Goal: Task Accomplishment & Management: Manage account settings

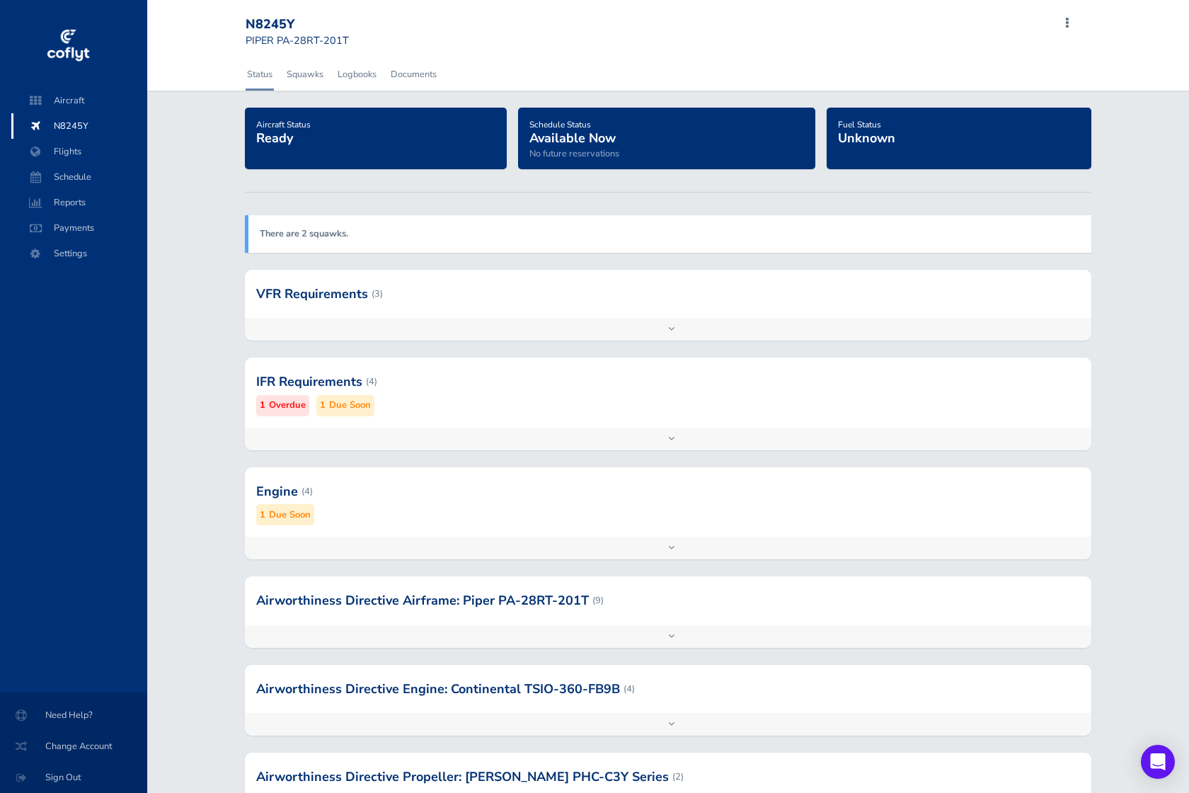
click at [640, 533] on div "Engine (4) 1 Due Soon" at bounding box center [668, 501] width 847 height 69
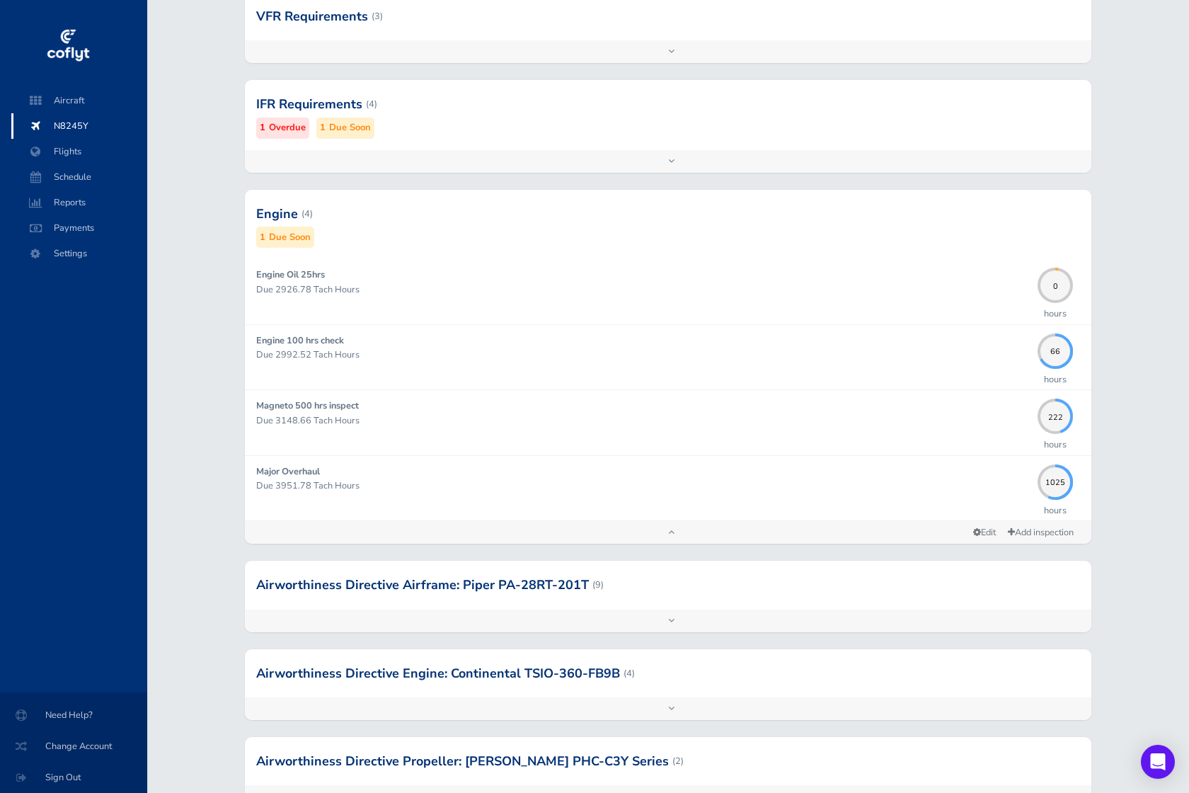
scroll to position [308, 0]
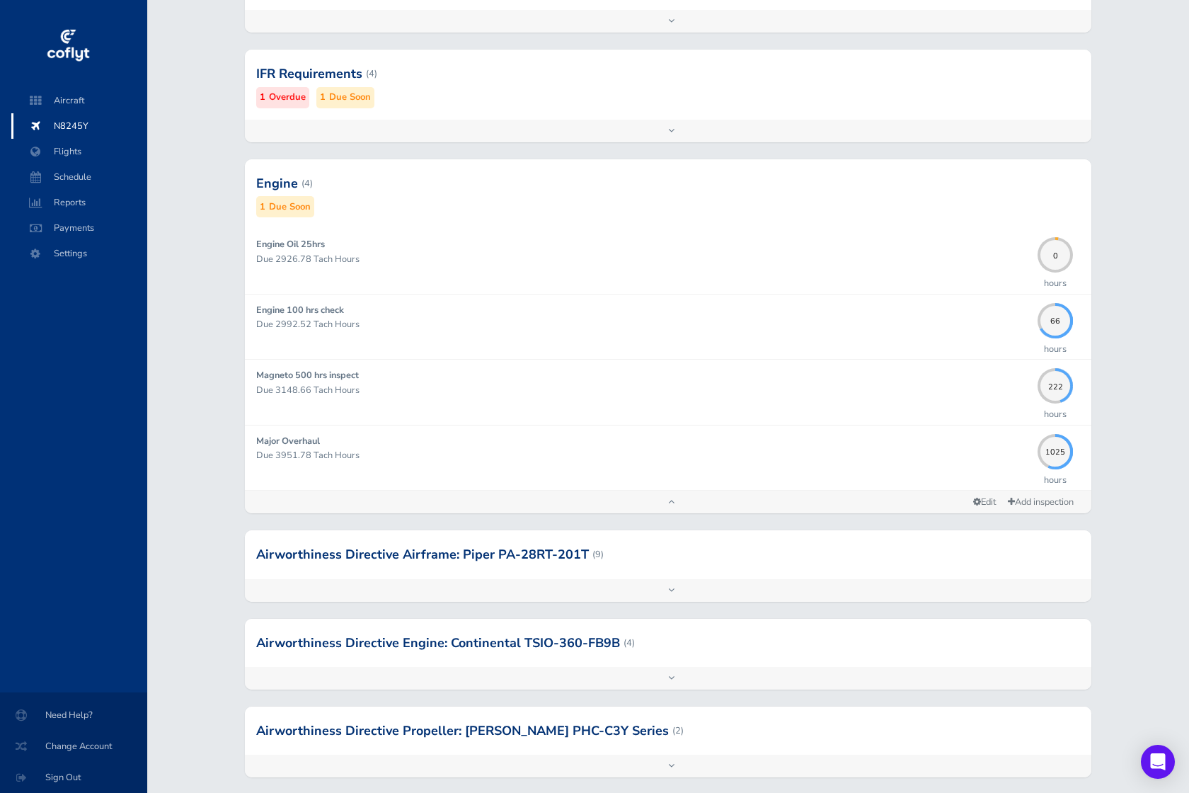
click at [651, 129] on div "Add inspection Edit" at bounding box center [668, 131] width 847 height 23
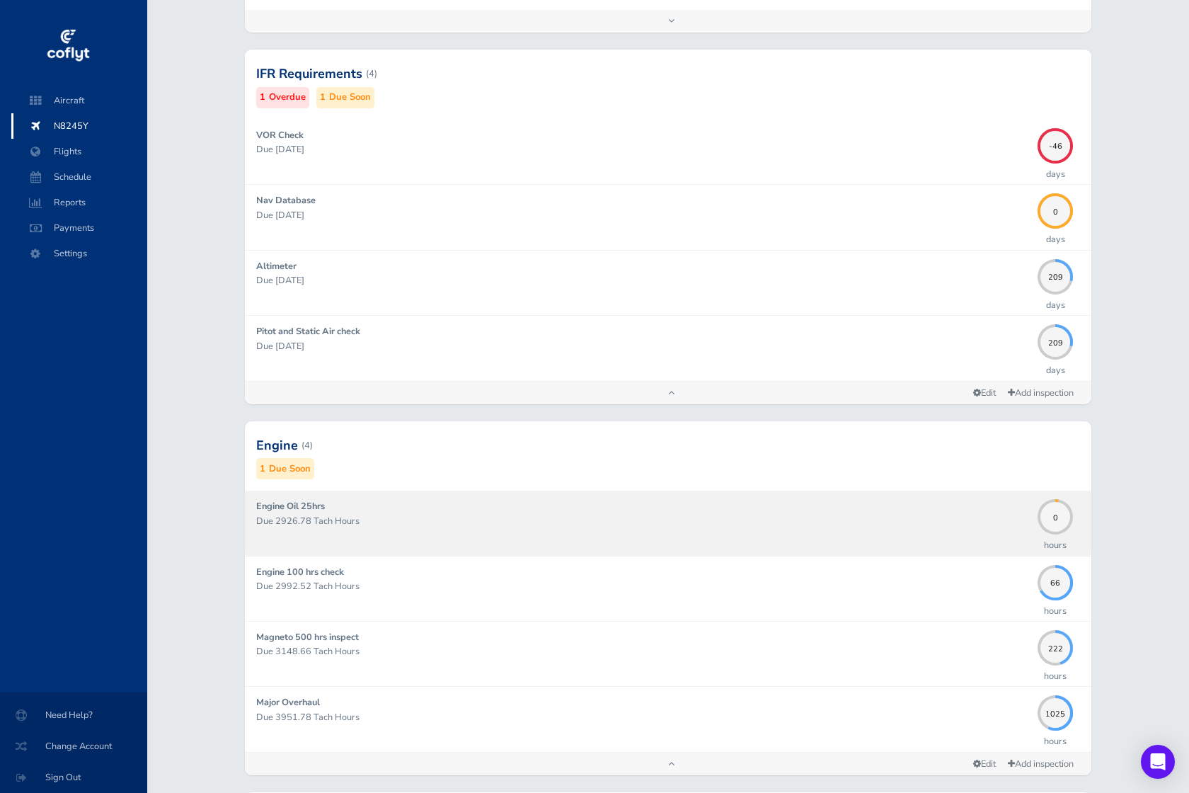
click at [403, 539] on div "Engine Oil 25hrs Due 2926.78 Tach Hours" at bounding box center [643, 522] width 775 height 47
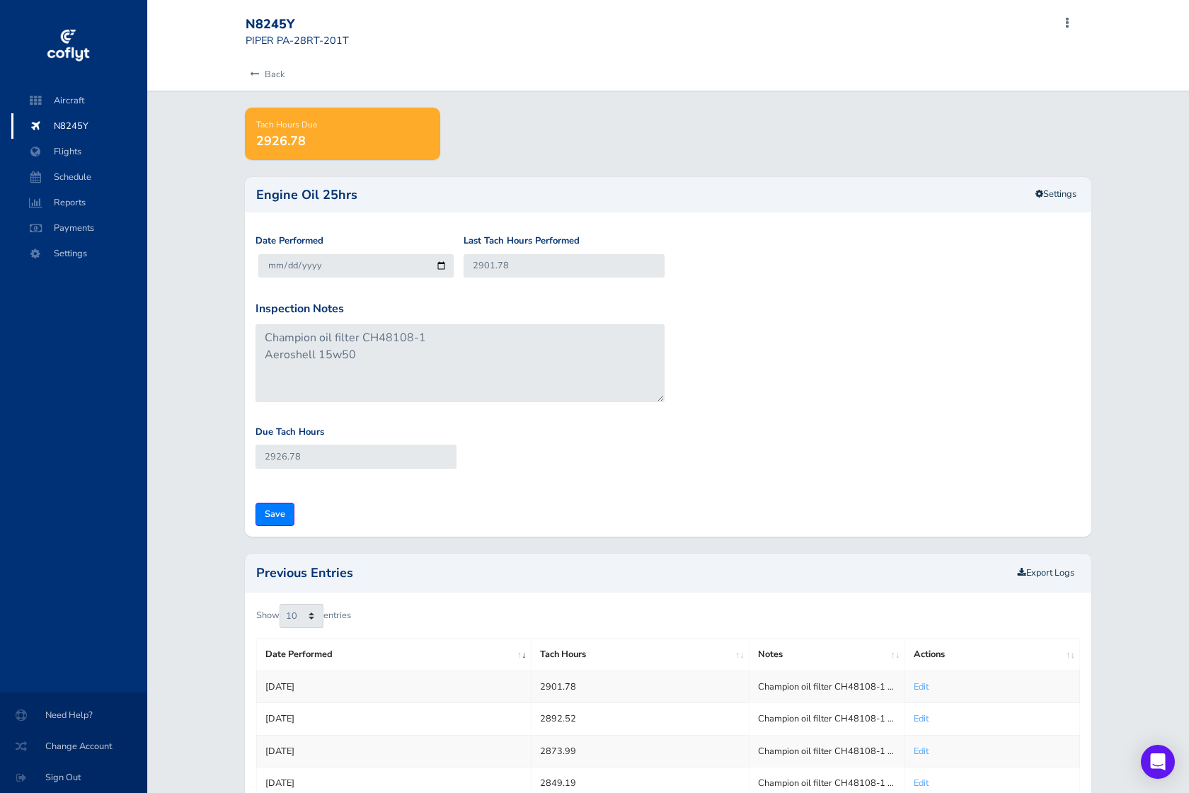
click at [556, 304] on div "Inspection Notes Champion oil filter CH48108-1 Aeroshell 15w50" at bounding box center [460, 351] width 409 height 102
click at [528, 268] on input "2901.78" at bounding box center [564, 265] width 201 height 23
drag, startPoint x: 528, startPoint y: 268, endPoint x: 465, endPoint y: 268, distance: 63.0
click at [465, 268] on input "2901.78" at bounding box center [564, 265] width 201 height 23
type input "2"
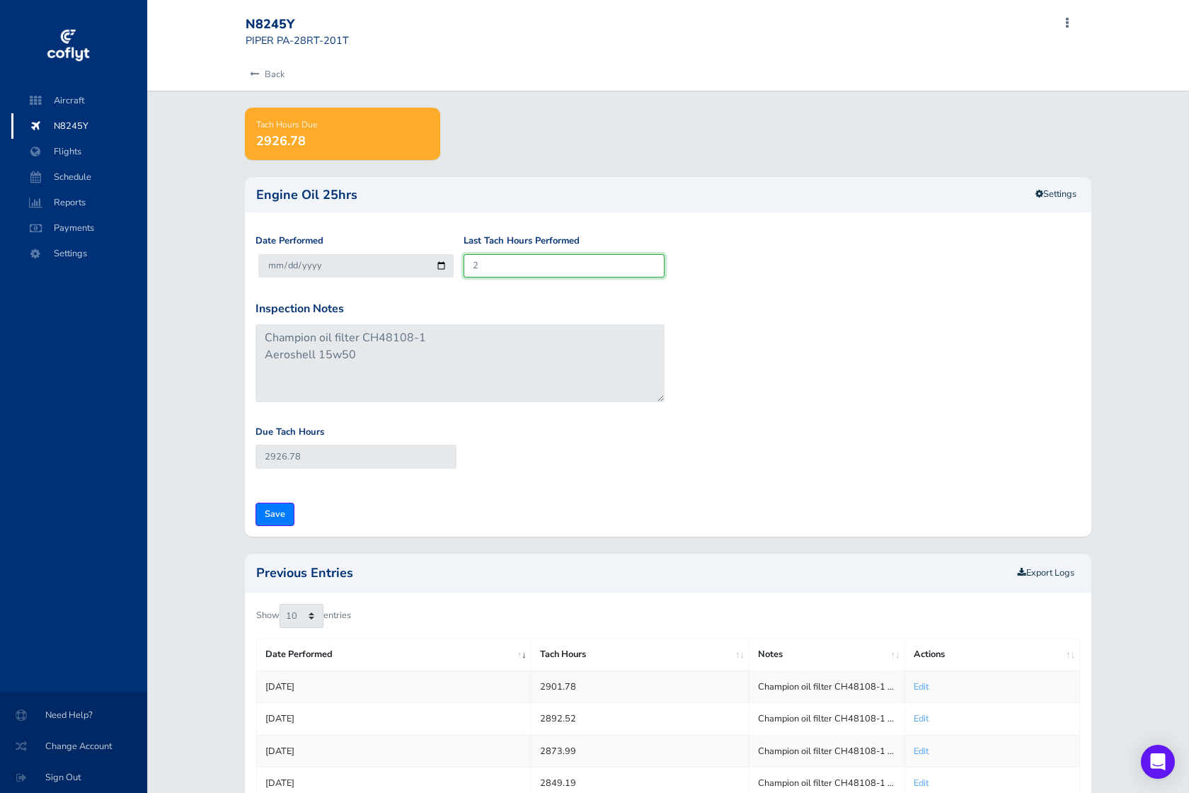
type input "27"
type input "29"
type input "54"
type input "292"
type input "317"
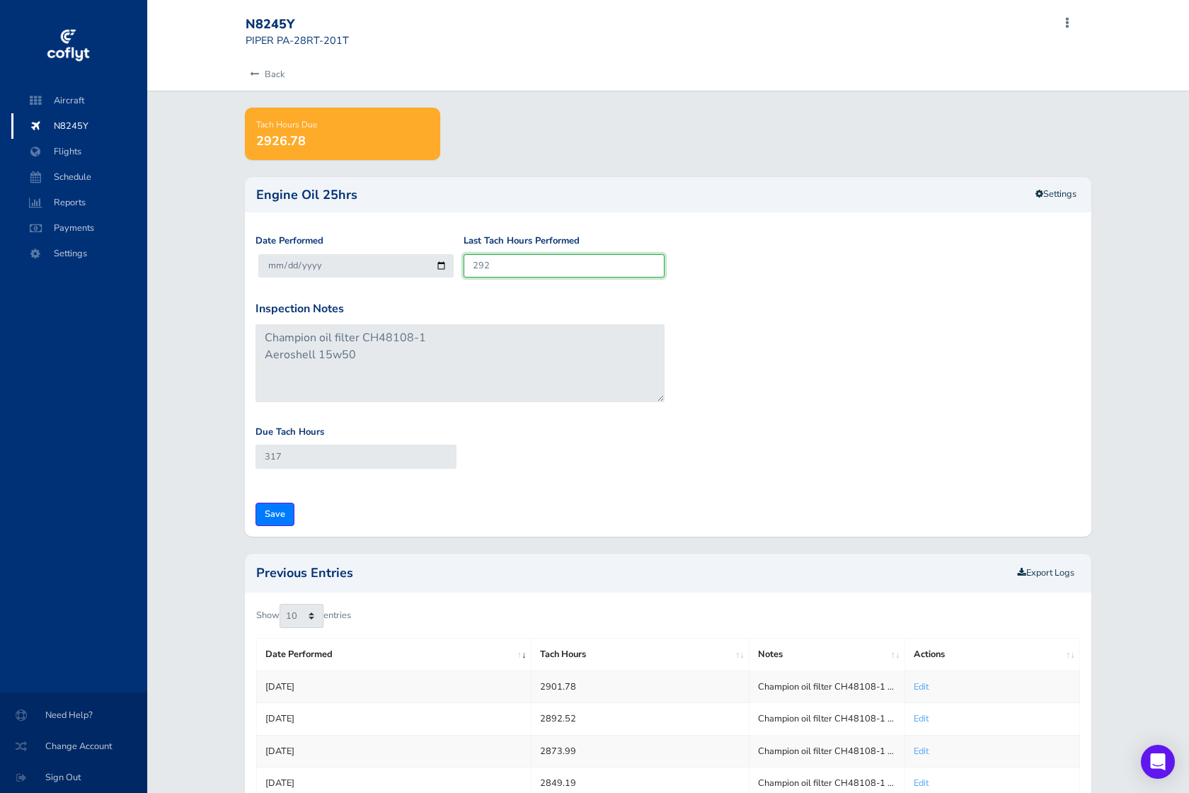
type input "2926"
type input "2951"
type input "2926.7"
type input "2951.7"
type input "2926.78"
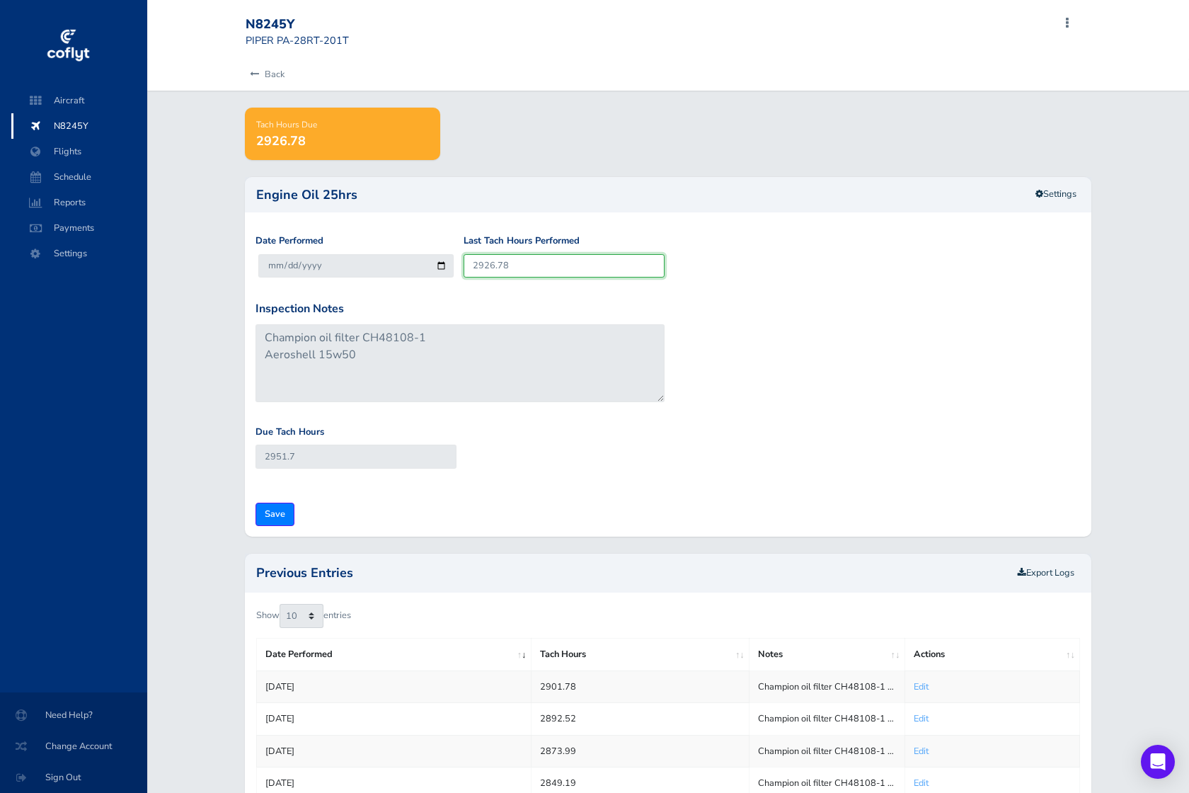
type input "2951.78"
type input "2926.78"
click at [696, 292] on div "Date Performed 2025-09-03 Last Tach Hours Performed 2926.78" at bounding box center [668, 267] width 833 height 67
click at [273, 513] on input "Save" at bounding box center [275, 514] width 39 height 23
type input "Update Inspection"
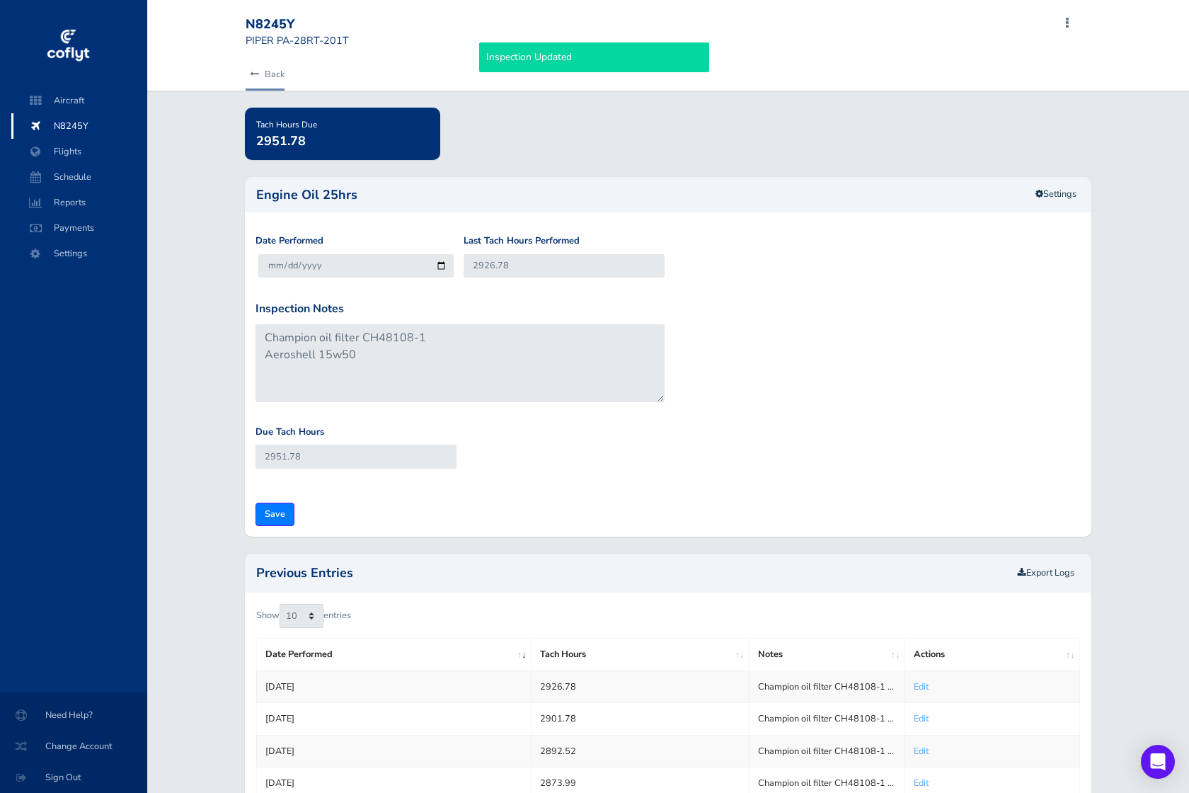
click at [250, 78] on icon at bounding box center [254, 74] width 9 height 9
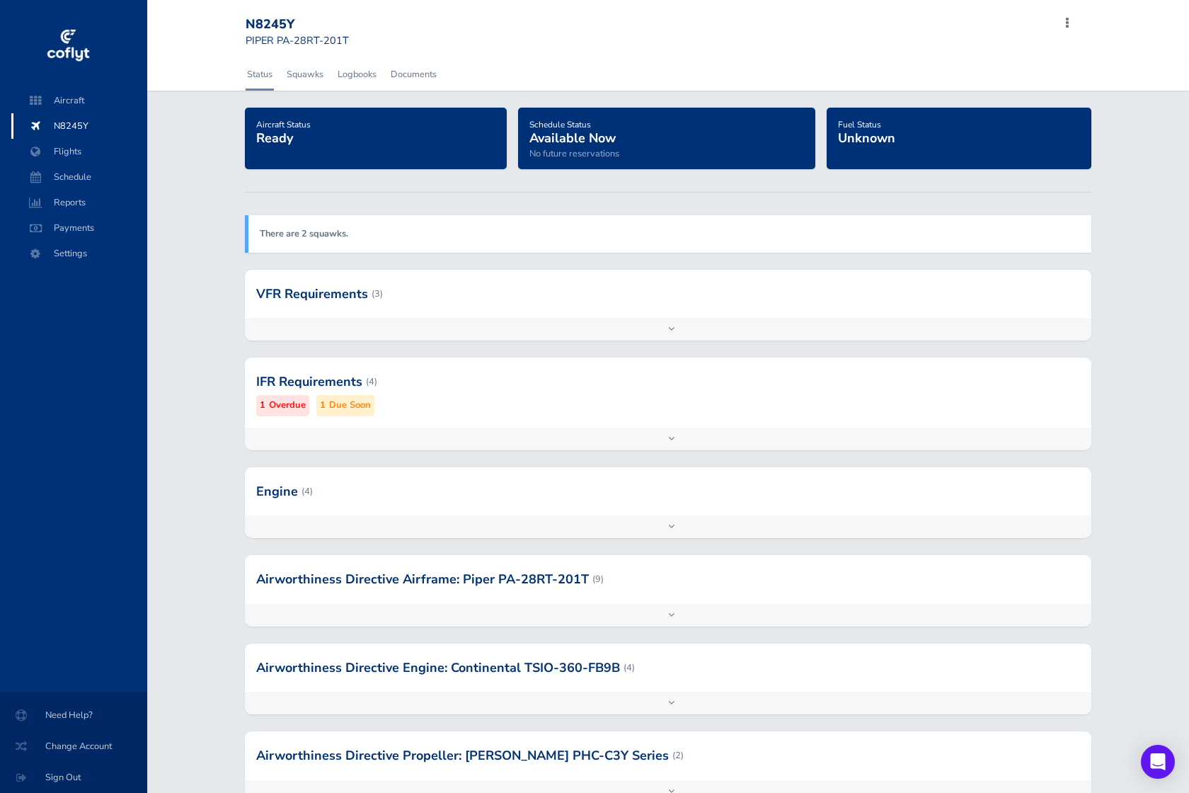
click at [634, 431] on div "Add inspection Edit" at bounding box center [668, 439] width 847 height 23
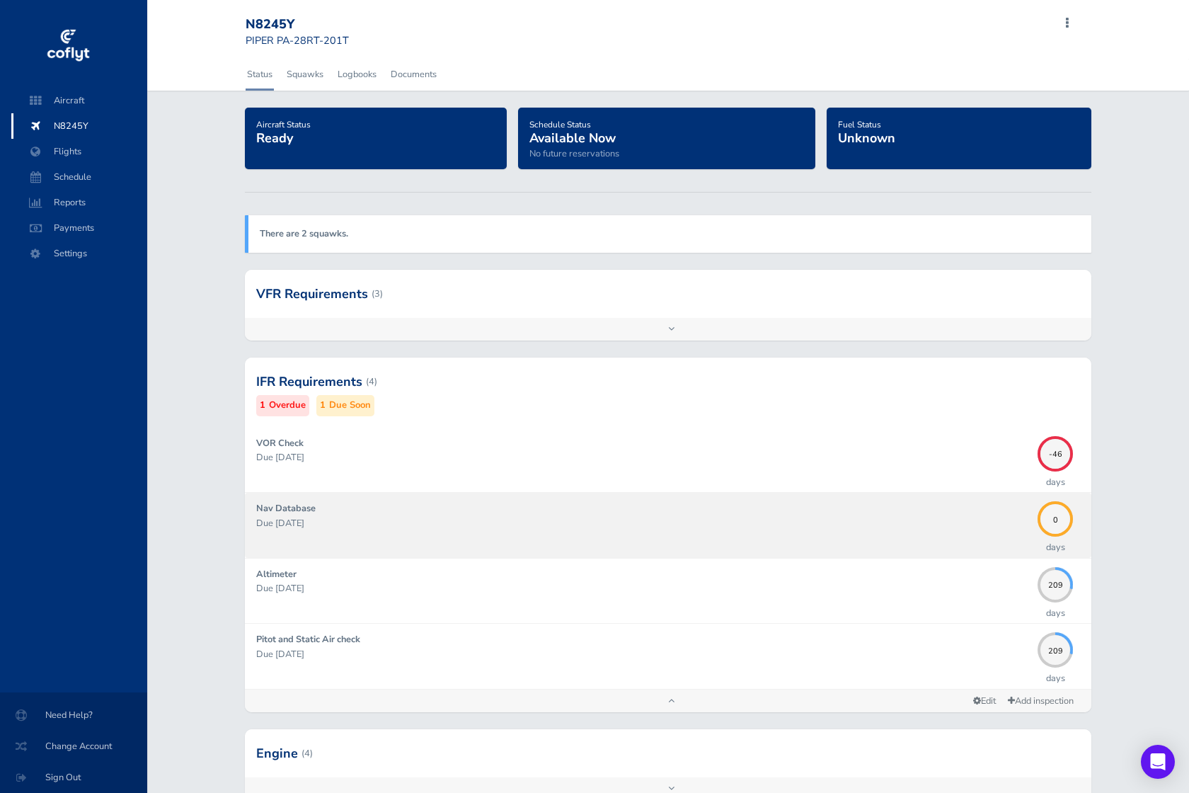
click at [920, 520] on p "Due [DATE]" at bounding box center [643, 523] width 775 height 14
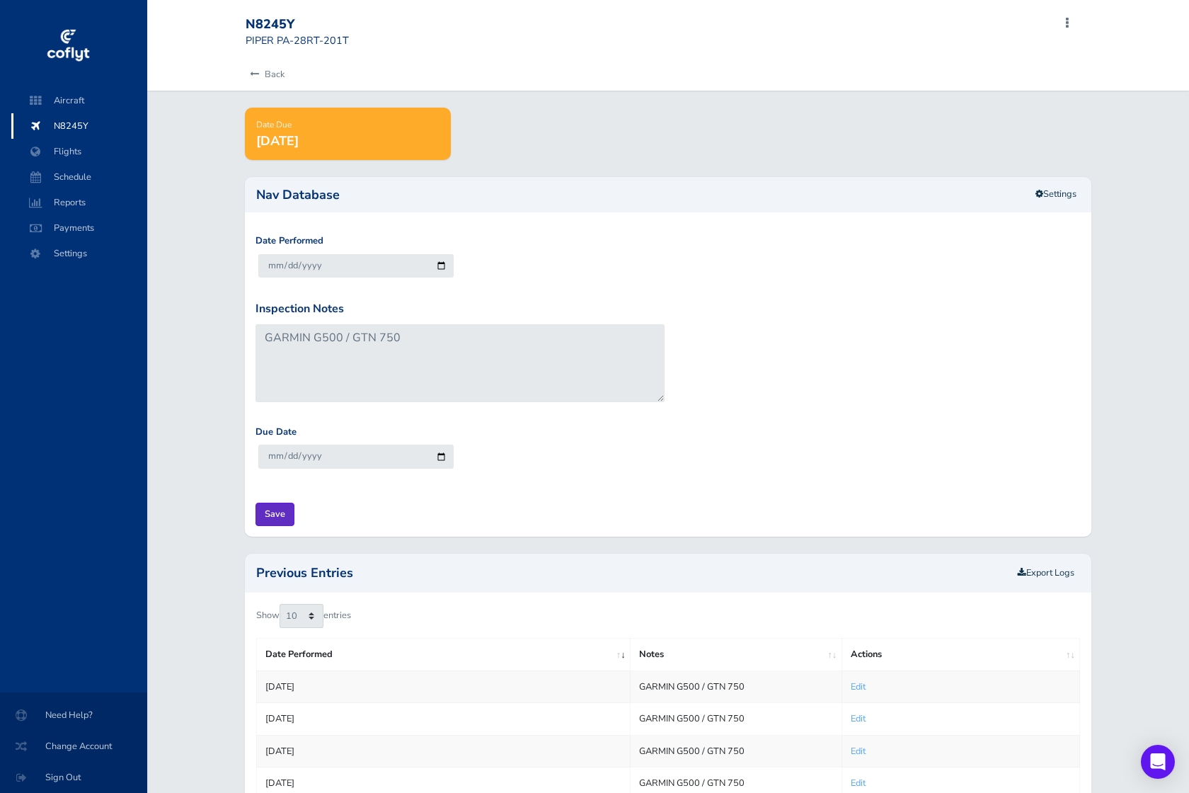
click at [280, 523] on input "Save" at bounding box center [275, 514] width 39 height 23
type input "Update Inspection"
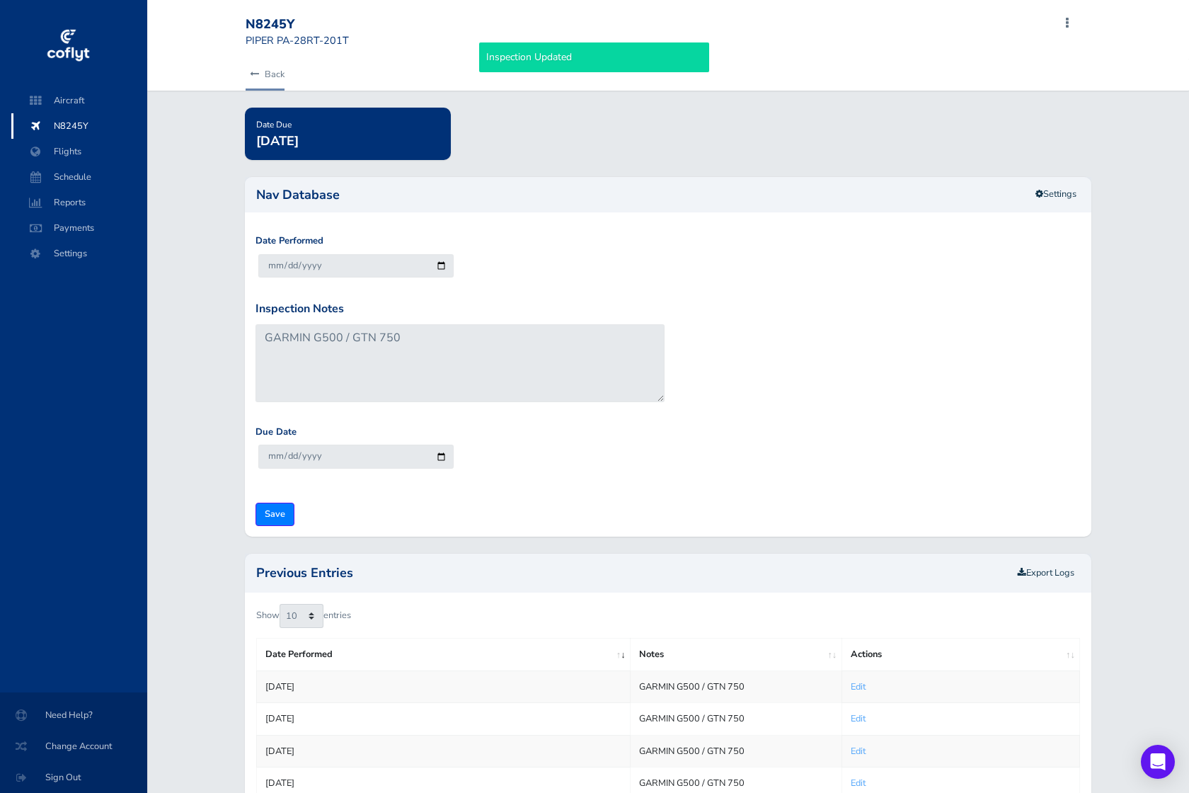
click at [253, 74] on icon at bounding box center [254, 74] width 9 height 9
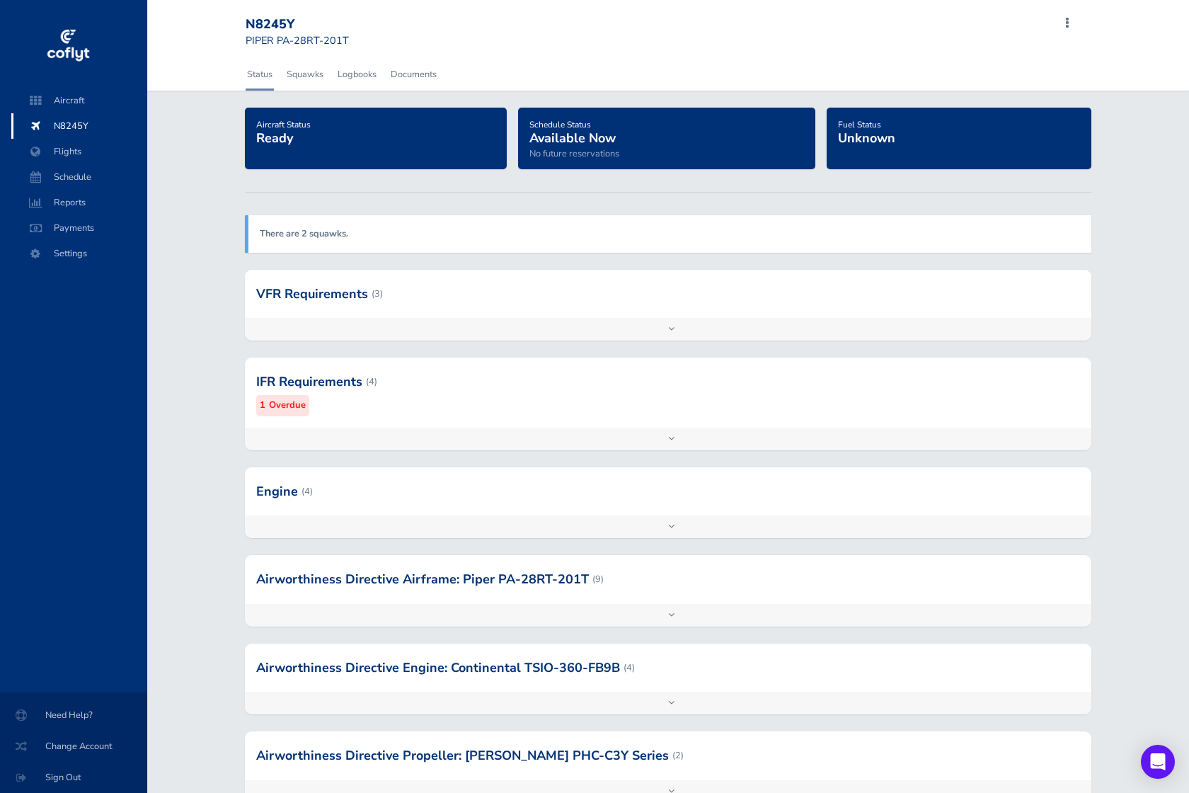
click at [675, 420] on div "IFR Requirements (4) 1 Overdue" at bounding box center [668, 391] width 847 height 69
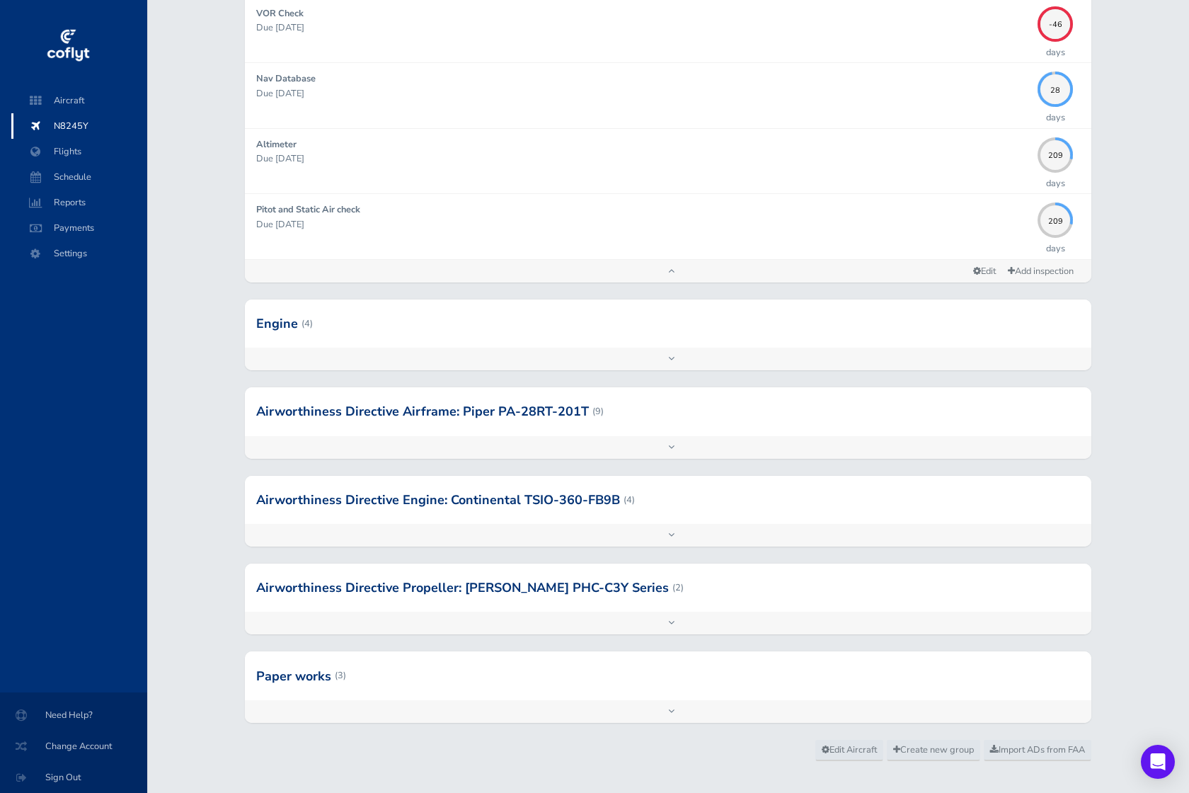
scroll to position [433, 0]
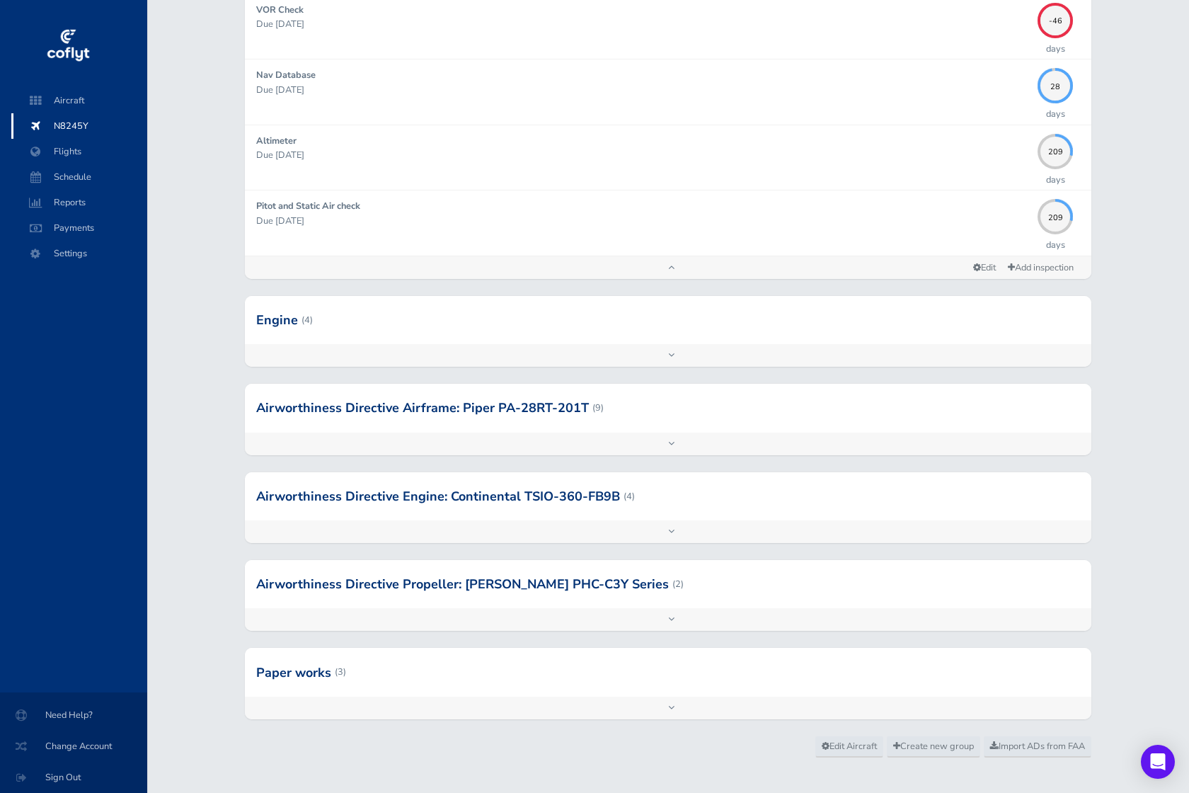
click at [641, 356] on div "Add inspection Edit" at bounding box center [668, 355] width 847 height 23
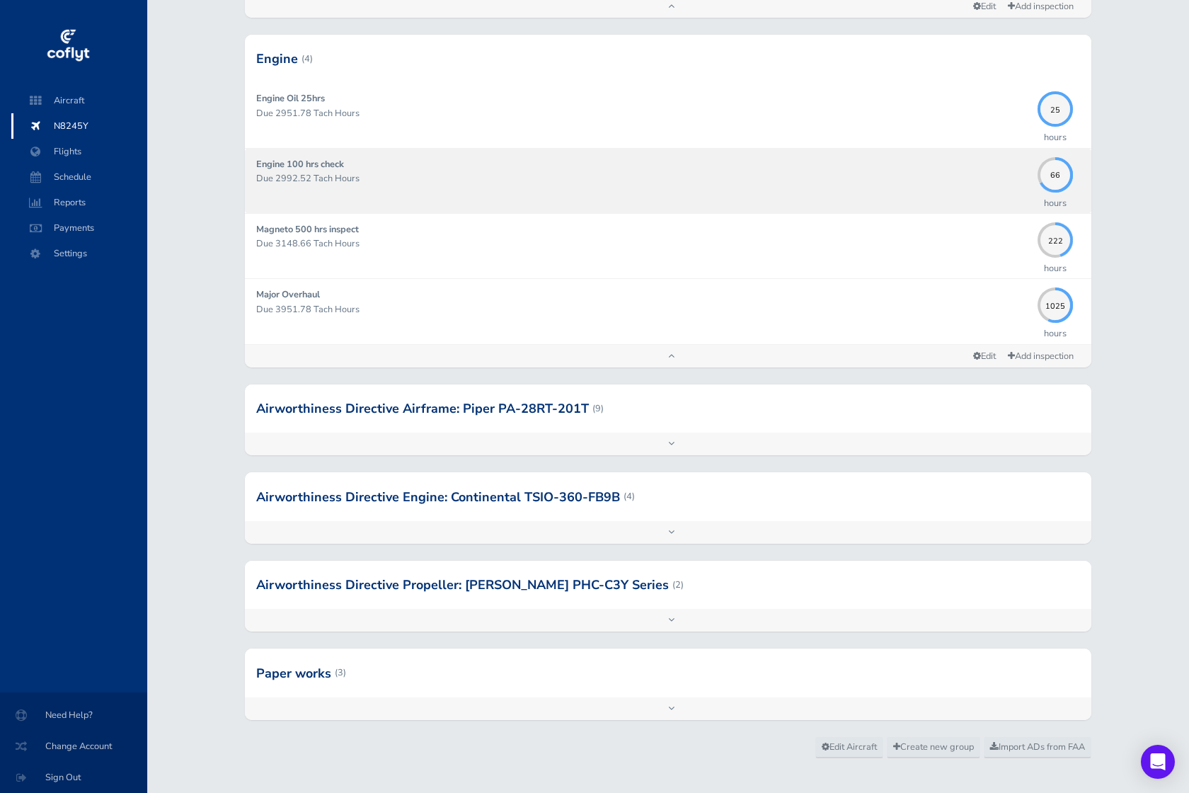
scroll to position [698, 0]
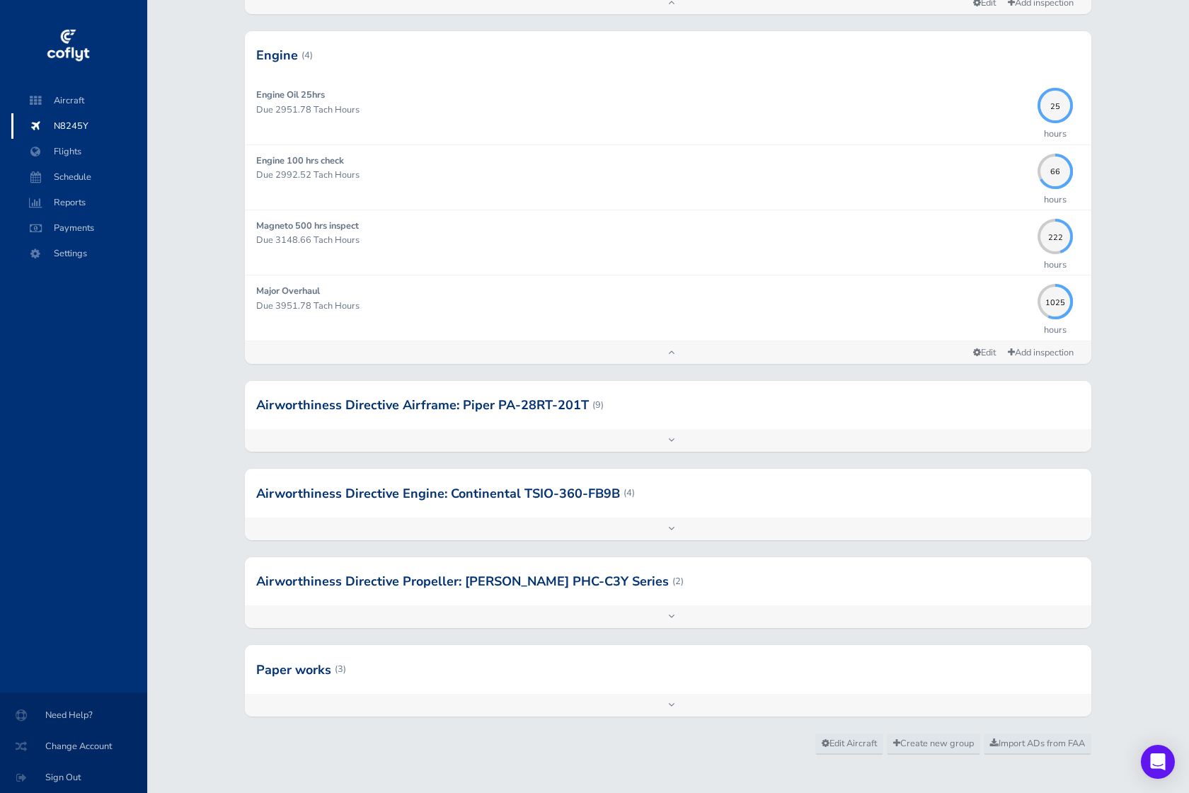
click at [636, 428] on div at bounding box center [668, 405] width 847 height 48
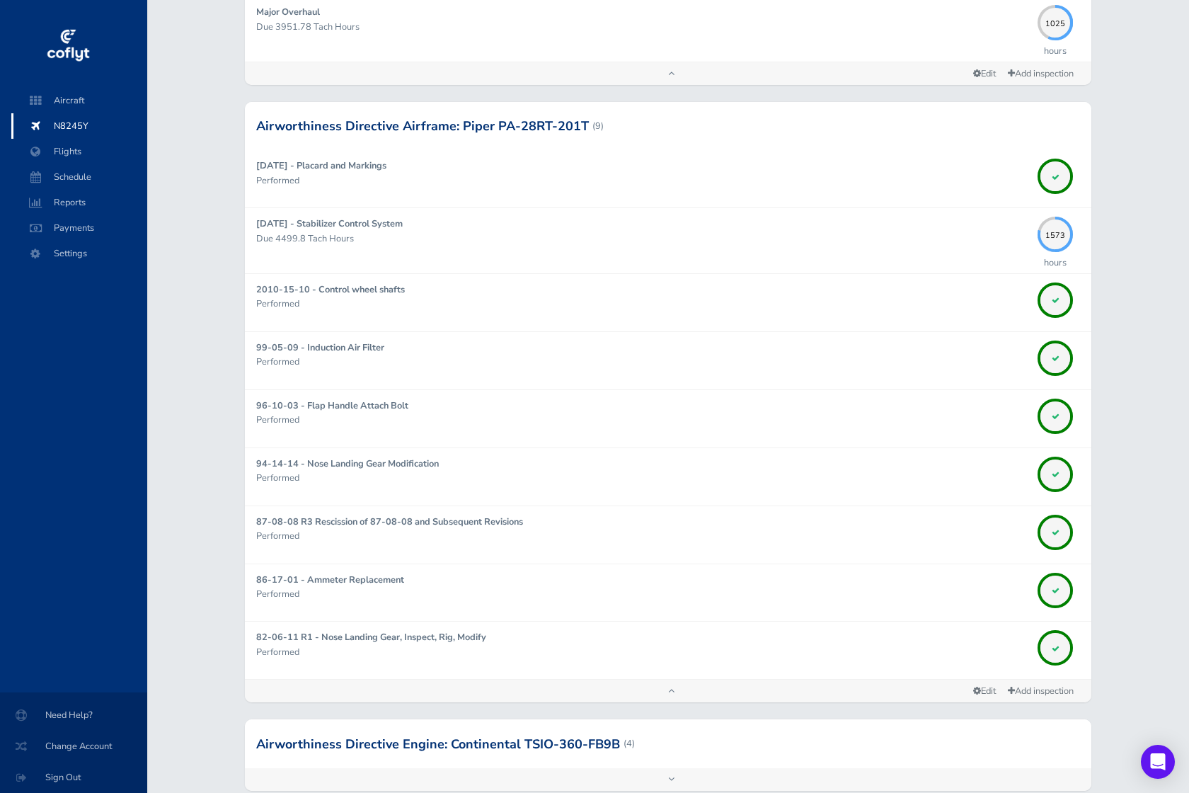
scroll to position [986, 0]
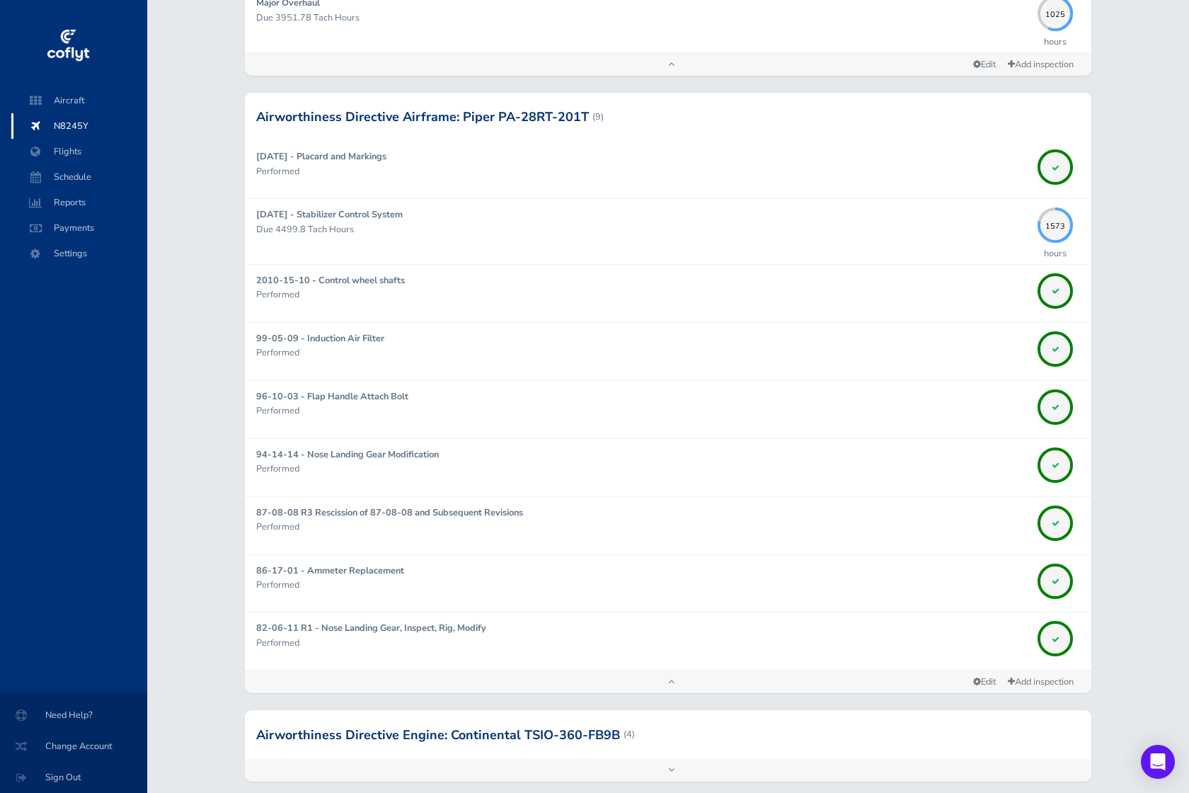
drag, startPoint x: 580, startPoint y: 745, endPoint x: 602, endPoint y: 721, distance: 32.1
click at [580, 745] on div at bounding box center [668, 734] width 847 height 48
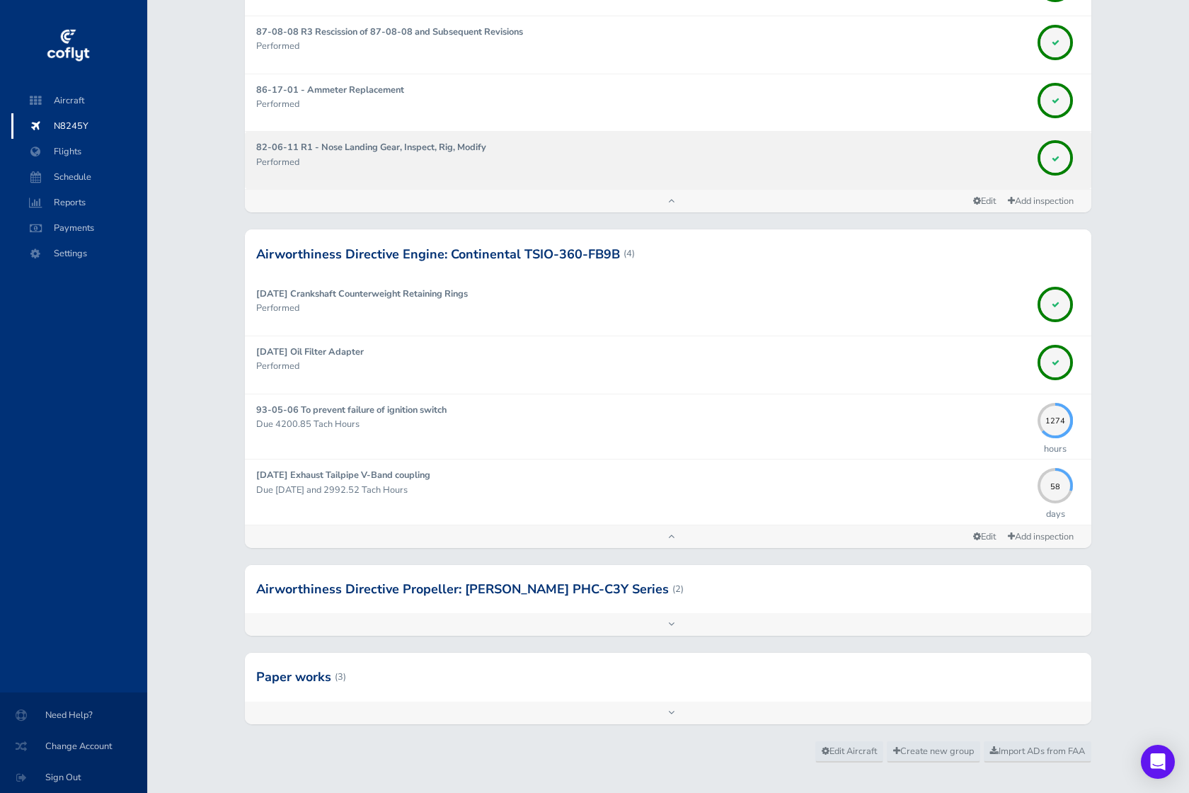
scroll to position [1468, 0]
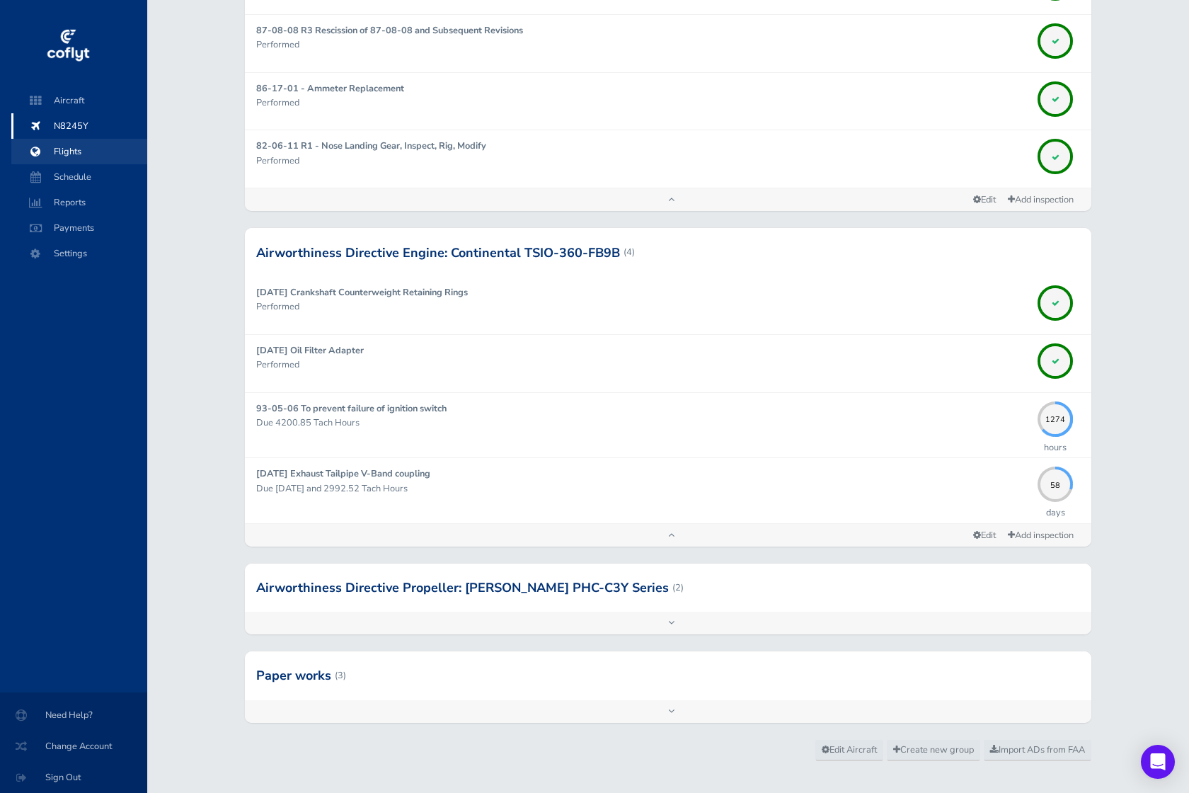
click at [76, 157] on span "Flights" at bounding box center [79, 151] width 108 height 25
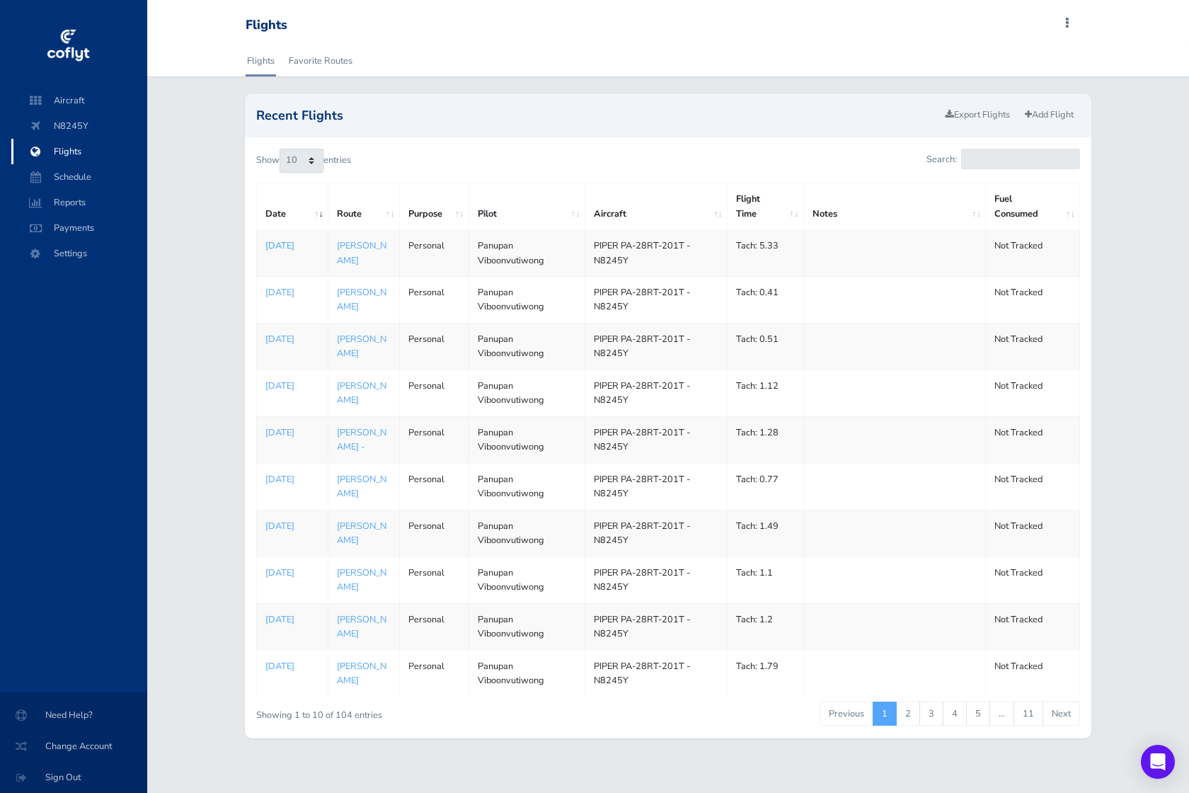
click at [275, 253] on p "Aug 17, 2025" at bounding box center [292, 246] width 55 height 14
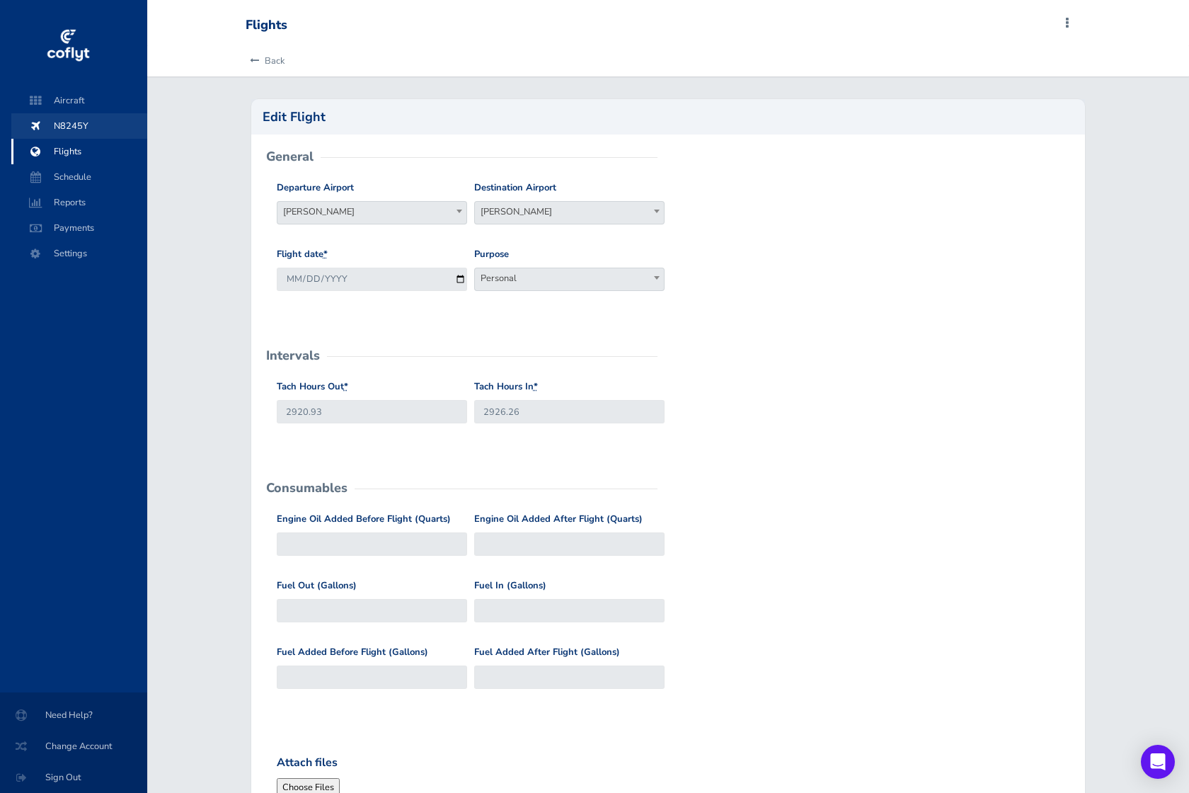
click at [68, 118] on span "N8245Y" at bounding box center [79, 125] width 108 height 25
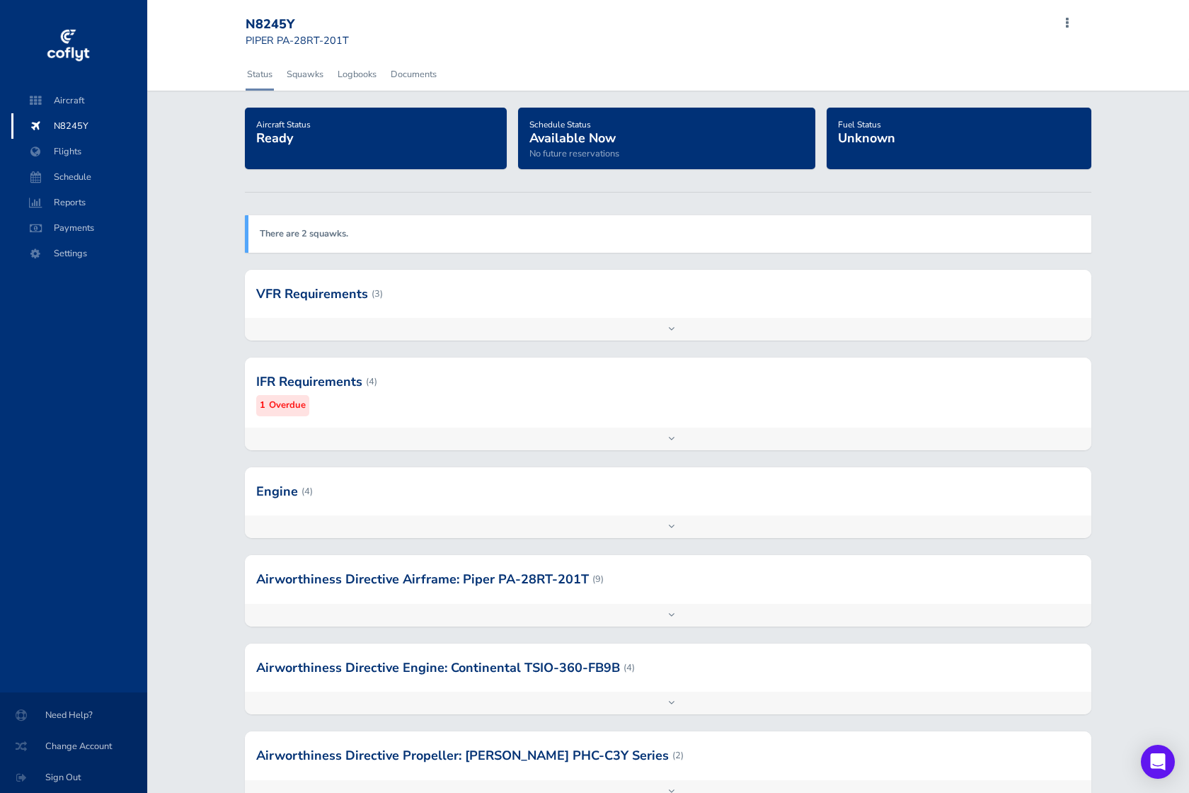
click at [546, 515] on div "Add inspection Edit" at bounding box center [668, 526] width 847 height 23
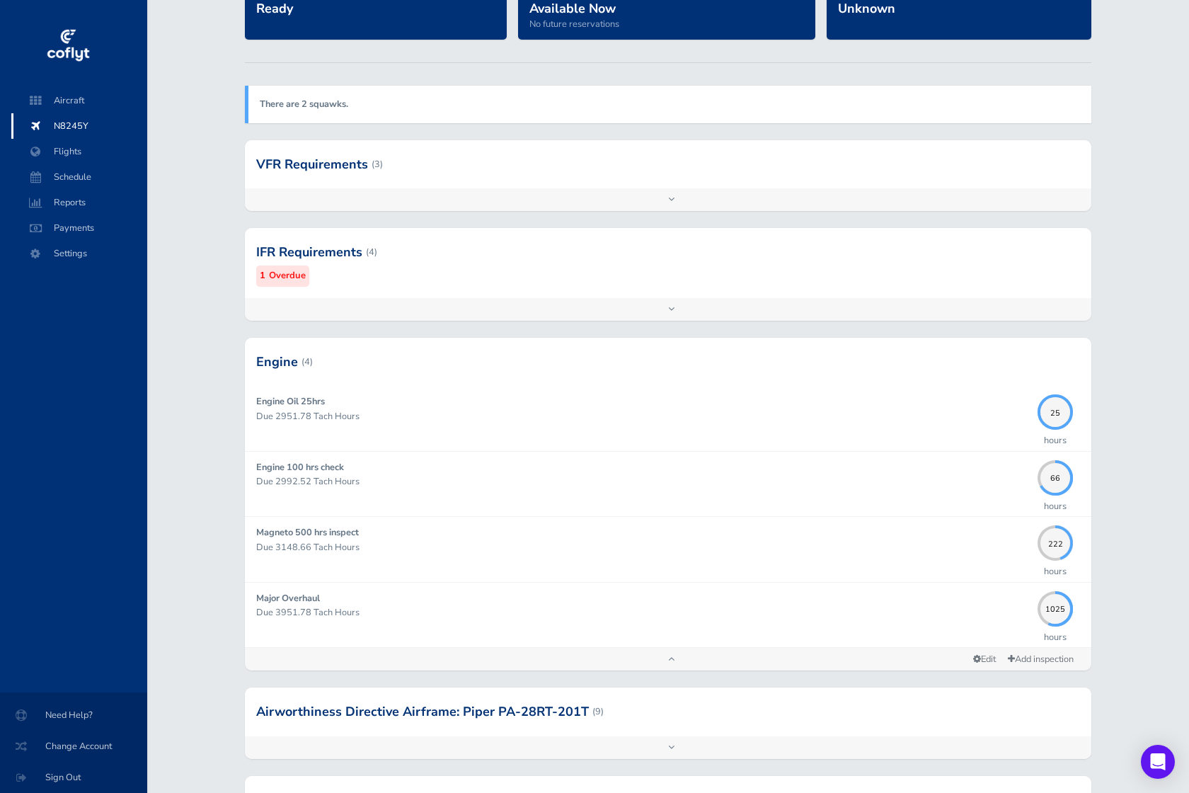
scroll to position [139, 0]
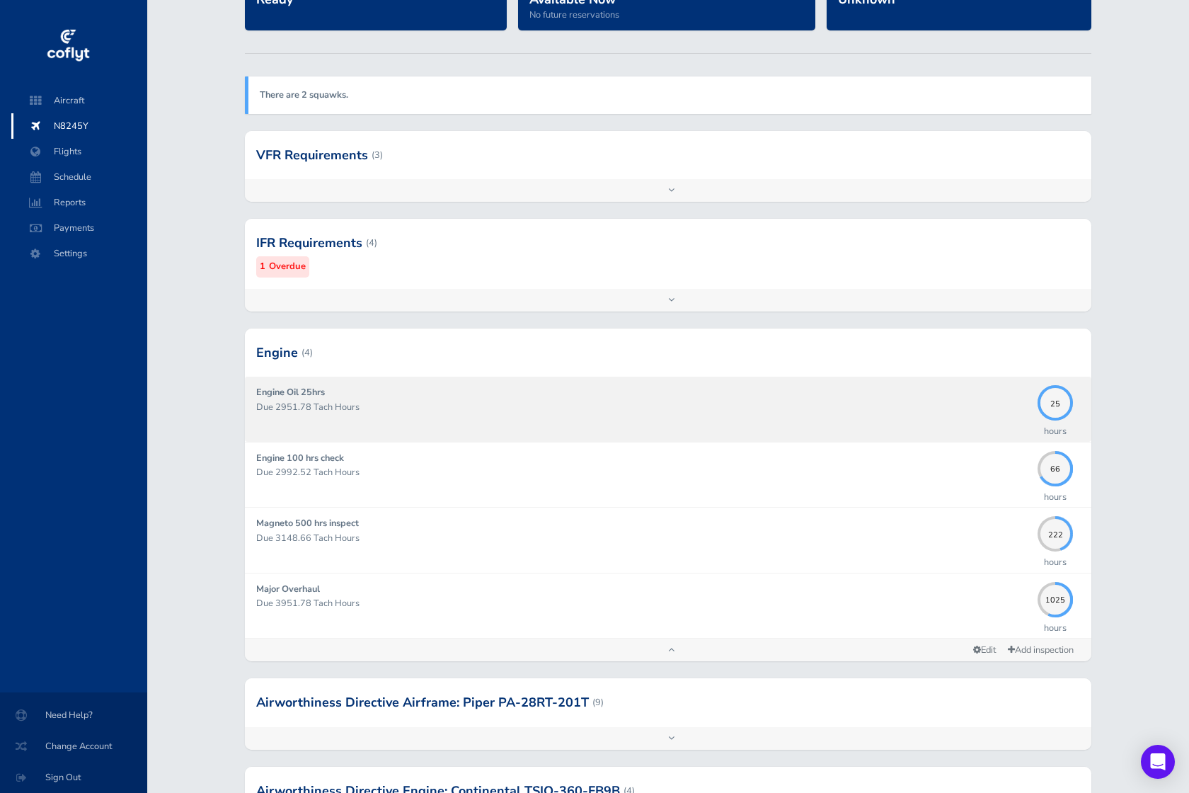
click at [733, 431] on div "Engine Oil 25hrs Due 2951.78 Tach Hours" at bounding box center [643, 408] width 775 height 47
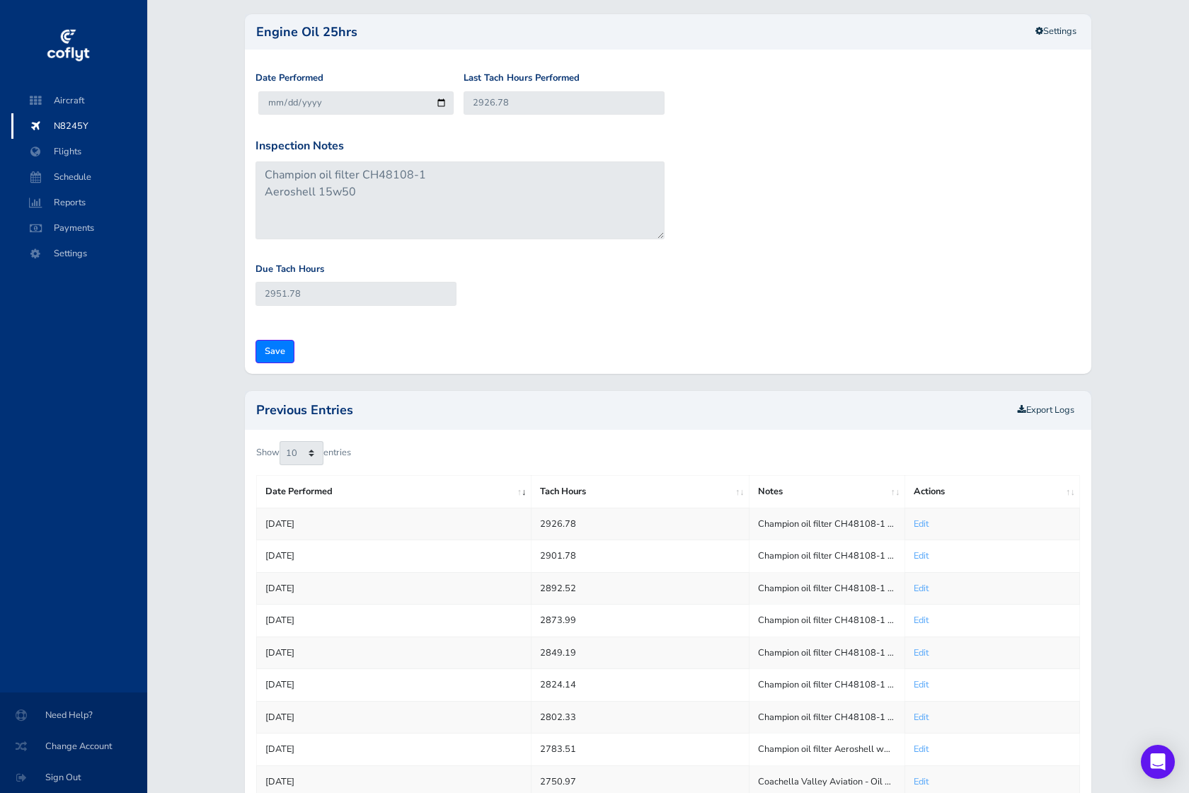
scroll to position [164, 0]
click at [52, 151] on span "Flights" at bounding box center [79, 151] width 108 height 25
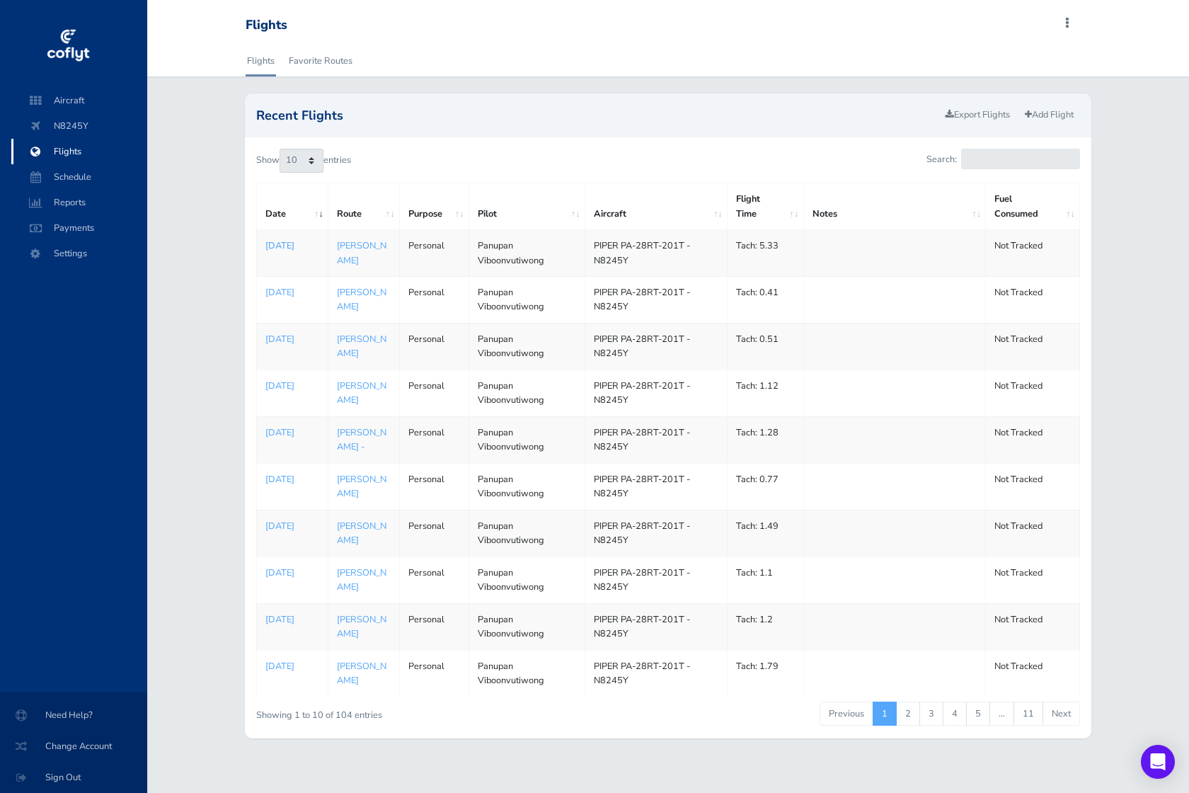
click at [282, 253] on p "[DATE]" at bounding box center [292, 246] width 55 height 14
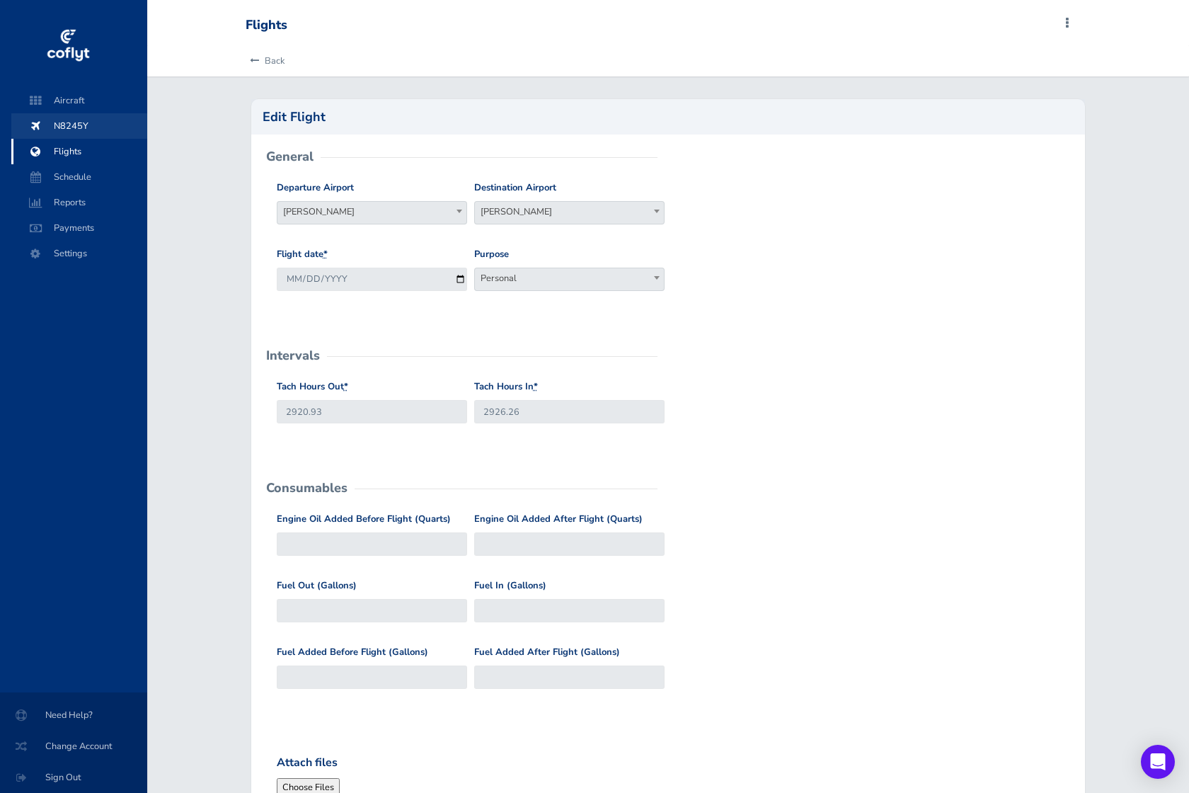
click at [47, 122] on span "N8245Y" at bounding box center [79, 125] width 108 height 25
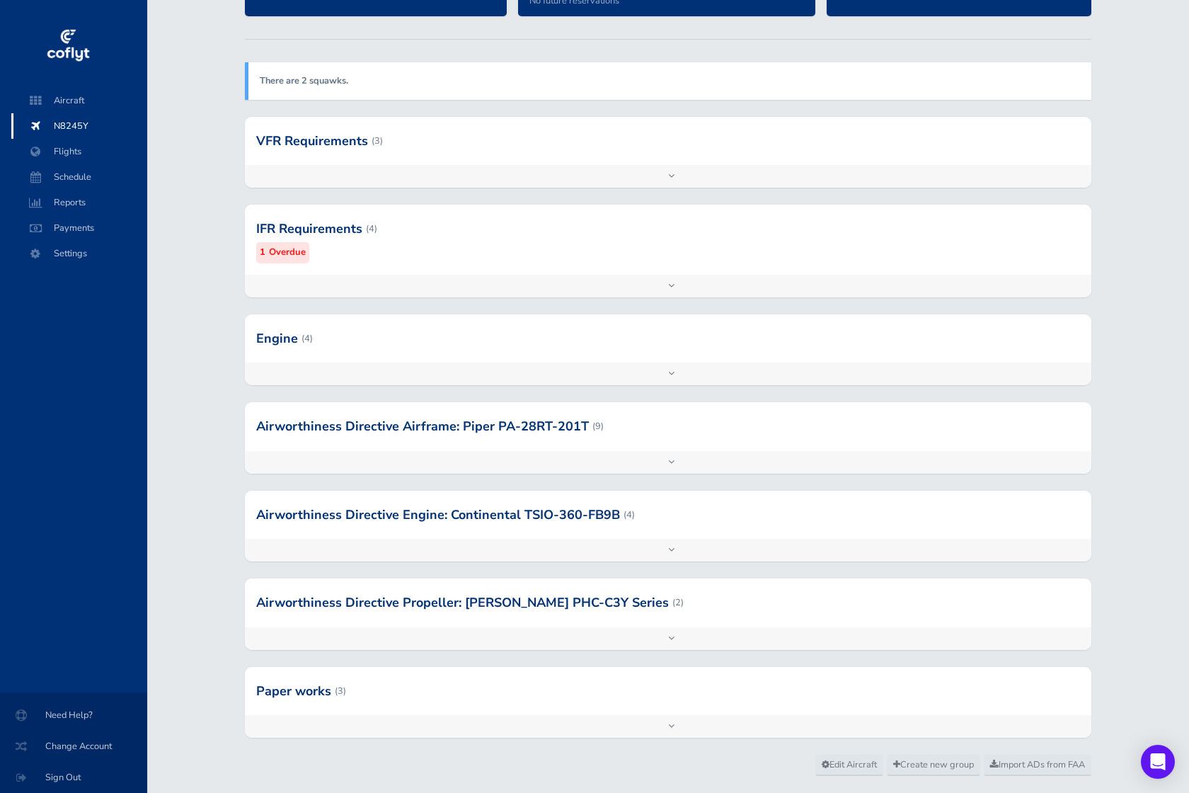
scroll to position [185, 0]
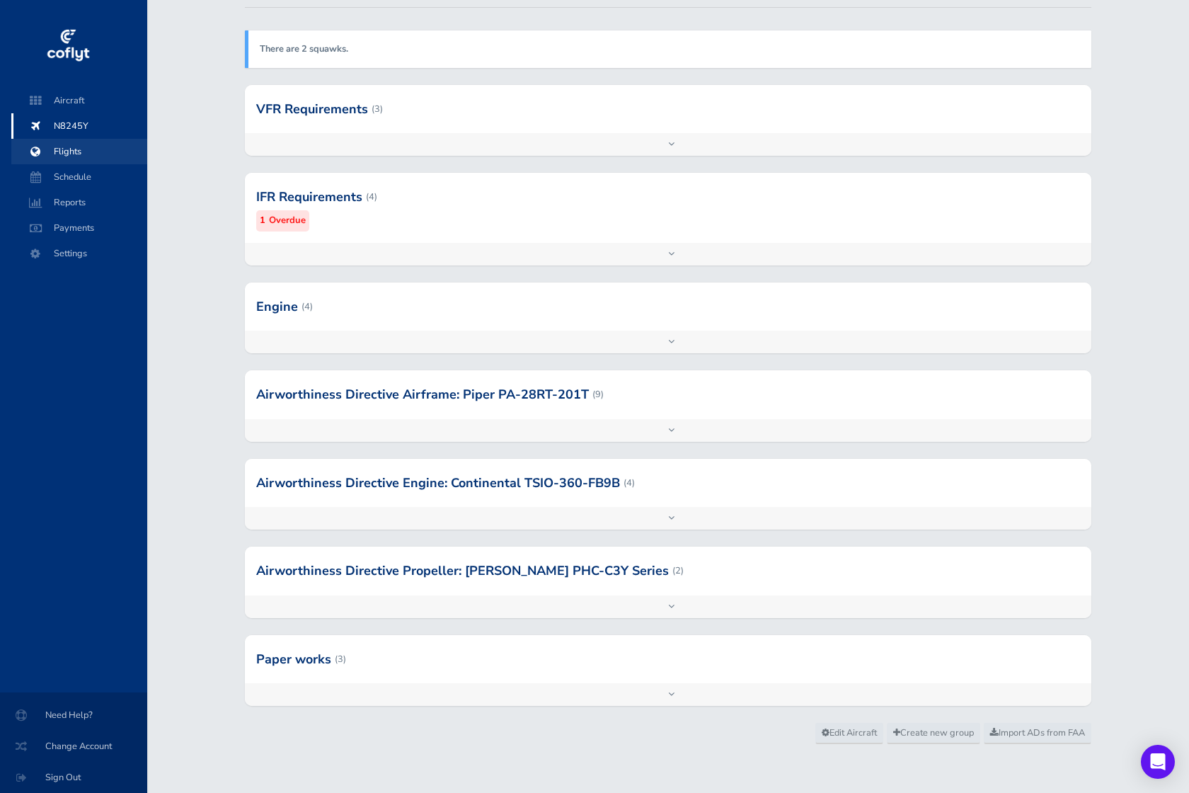
click at [60, 152] on span "Flights" at bounding box center [79, 151] width 108 height 25
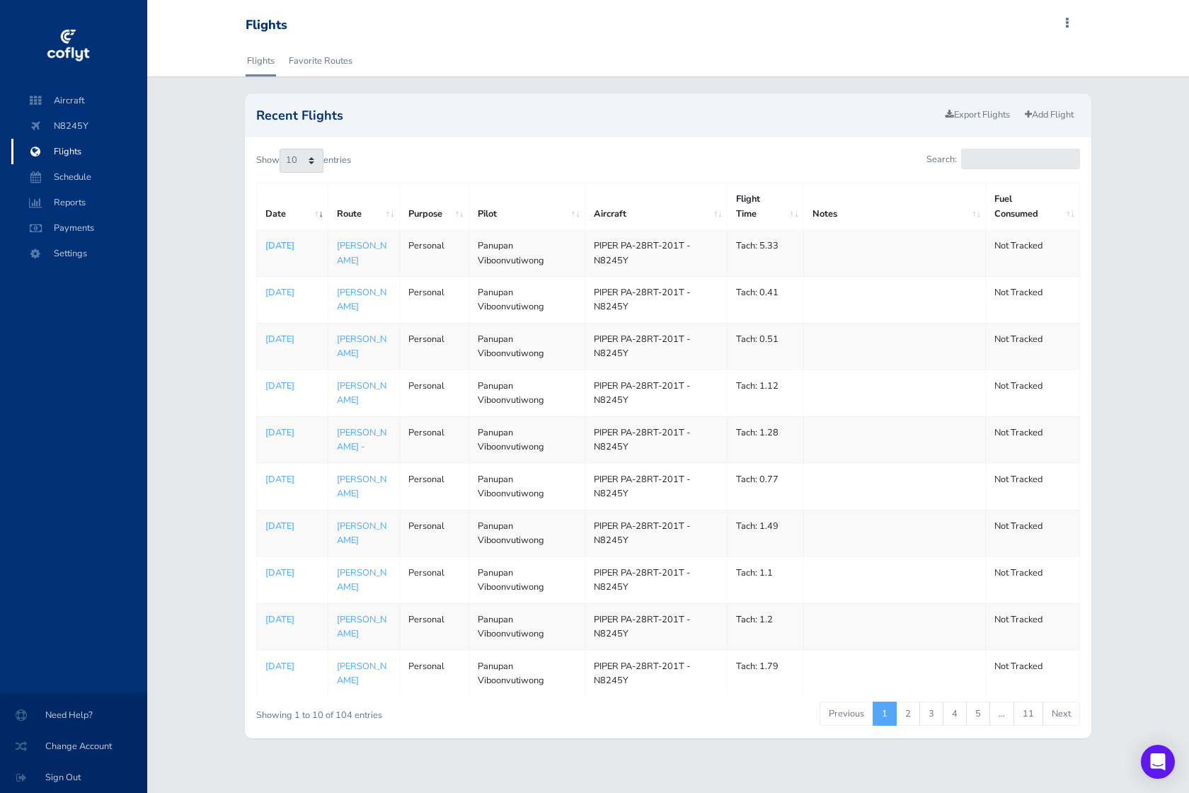
click at [285, 248] on p "[DATE]" at bounding box center [292, 246] width 55 height 14
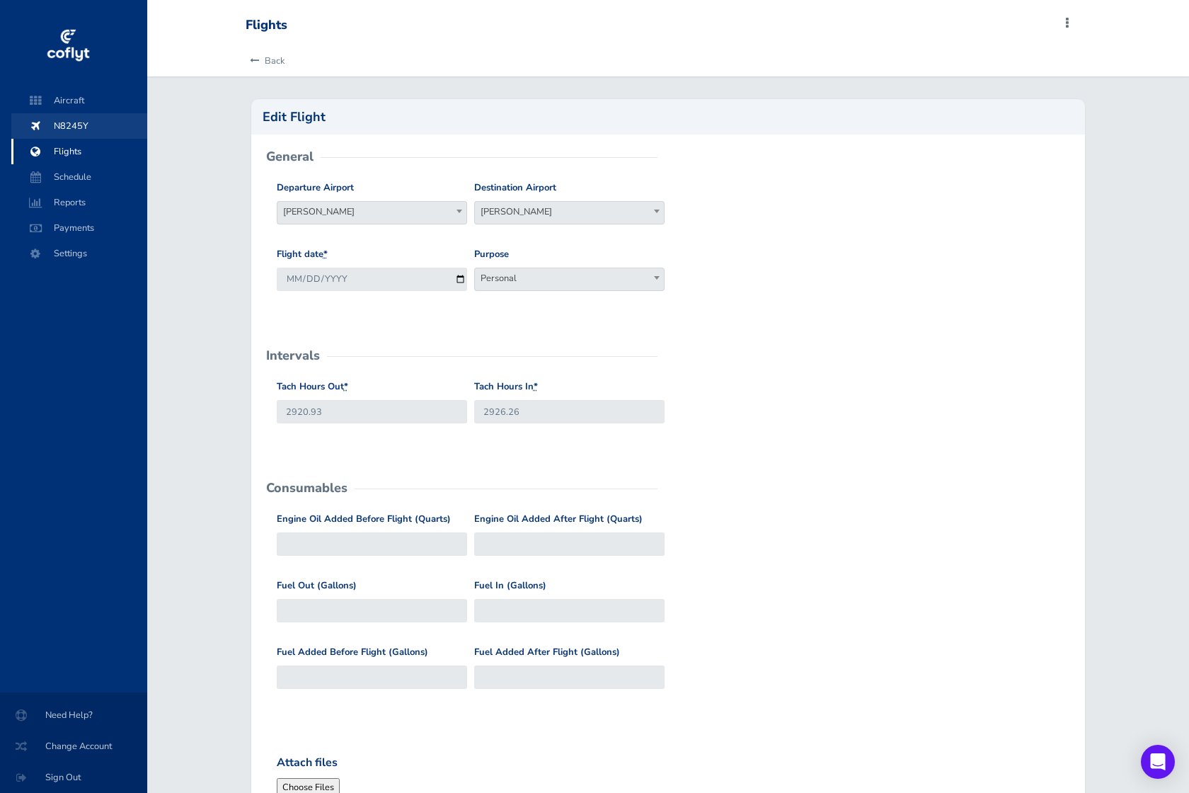
click at [64, 122] on span "N8245Y" at bounding box center [79, 125] width 108 height 25
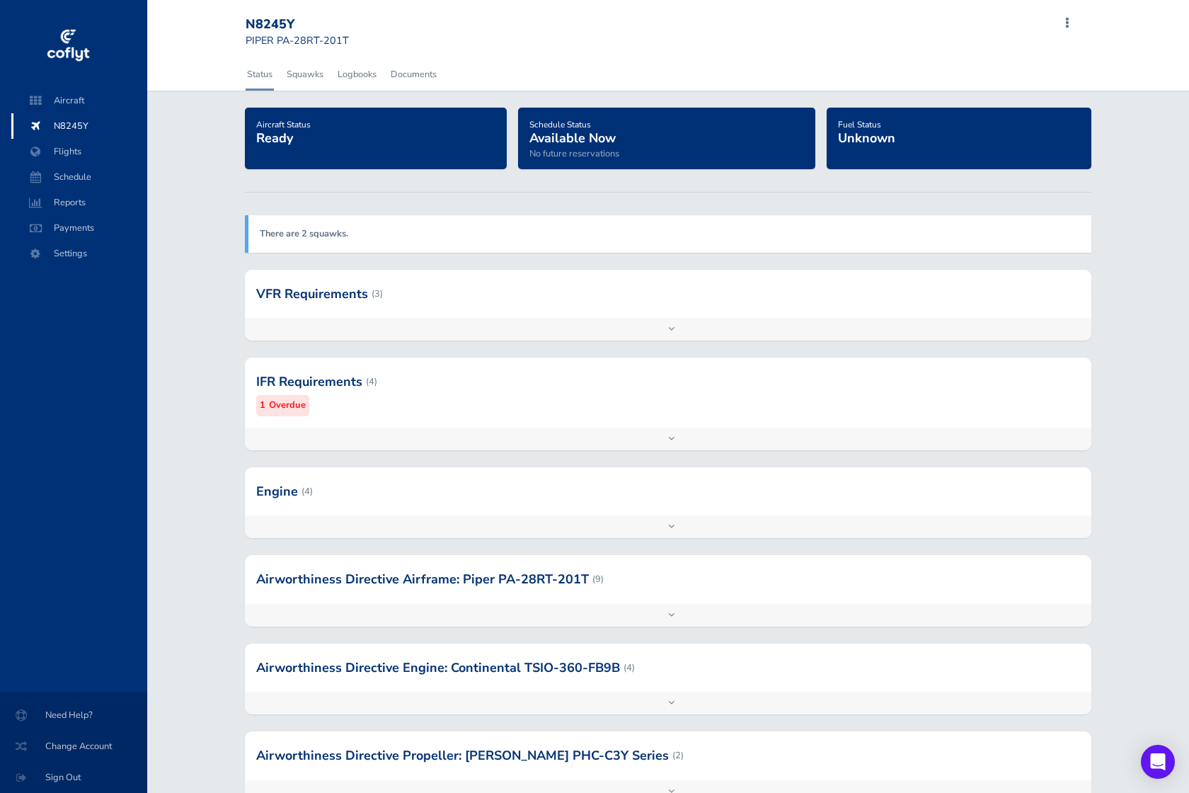
scroll to position [185, 0]
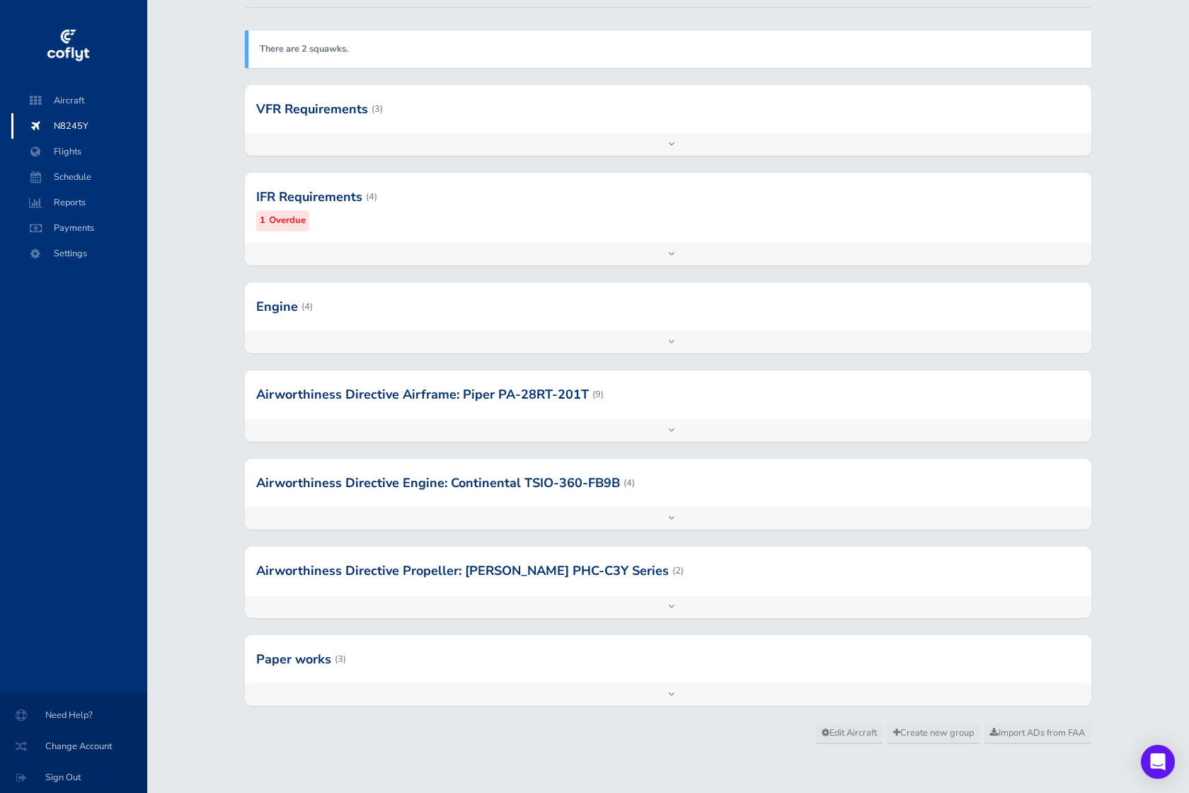
click at [660, 514] on div "Add inspection Edit" at bounding box center [668, 518] width 847 height 23
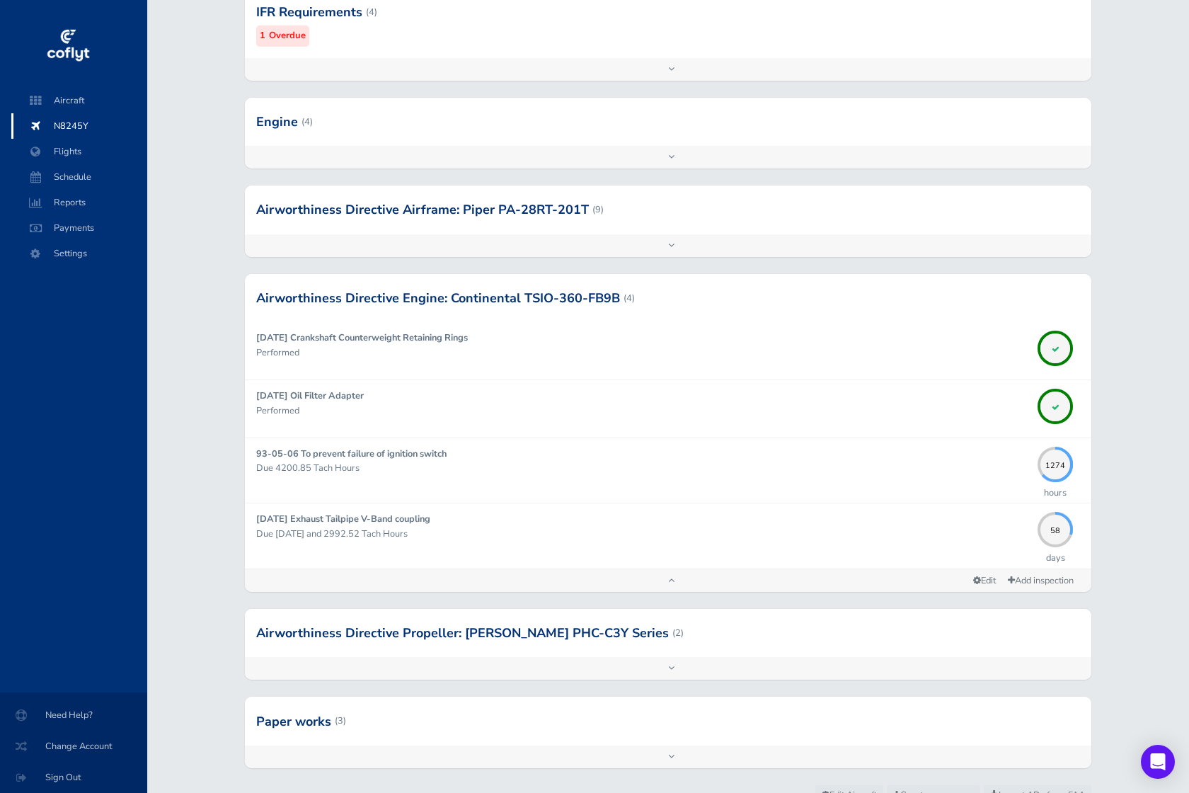
scroll to position [423, 0]
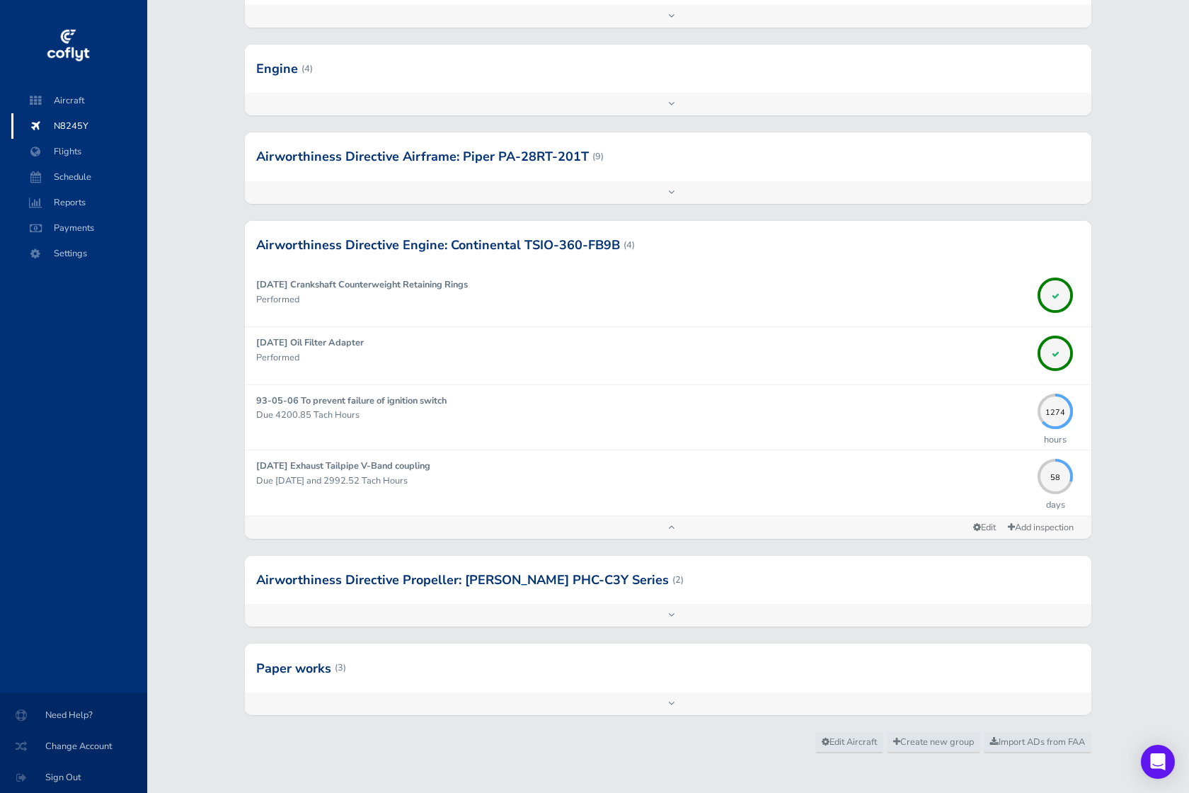
click at [624, 191] on div "Add inspection Edit" at bounding box center [668, 192] width 847 height 23
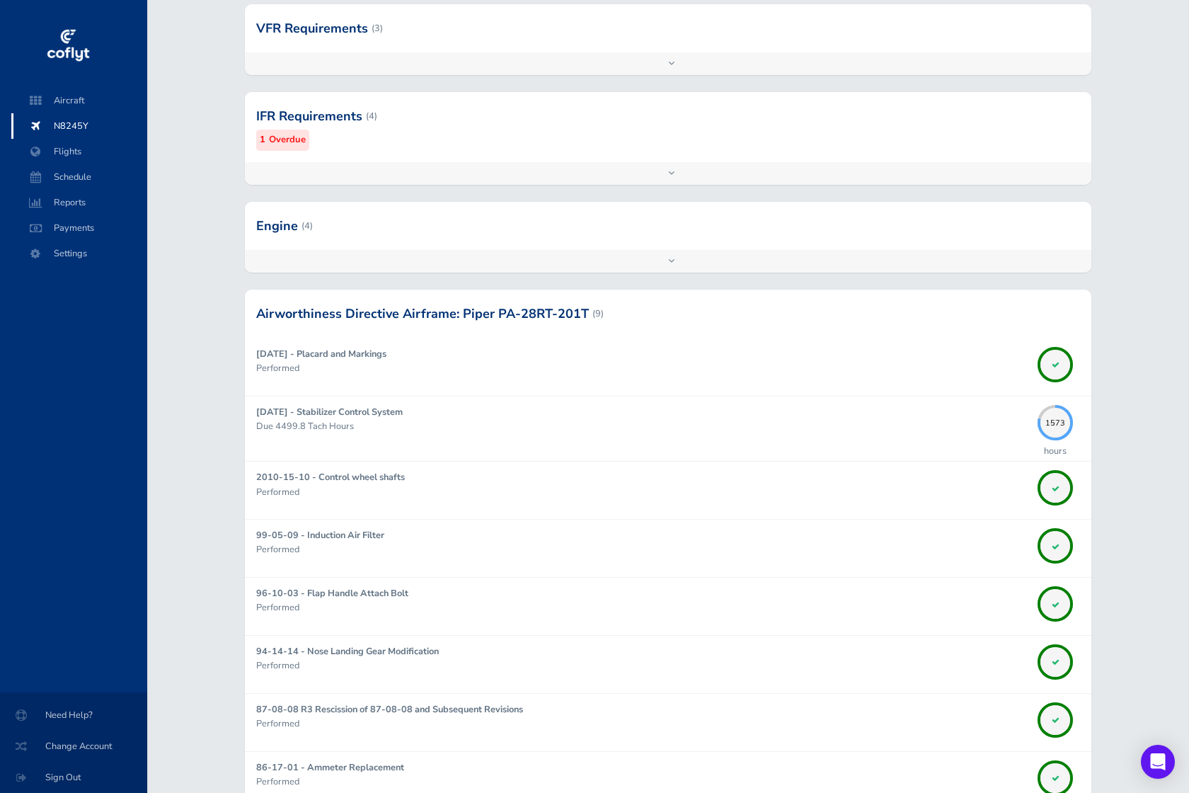
scroll to position [263, 0]
click at [684, 260] on div "Add inspection Edit" at bounding box center [668, 263] width 847 height 23
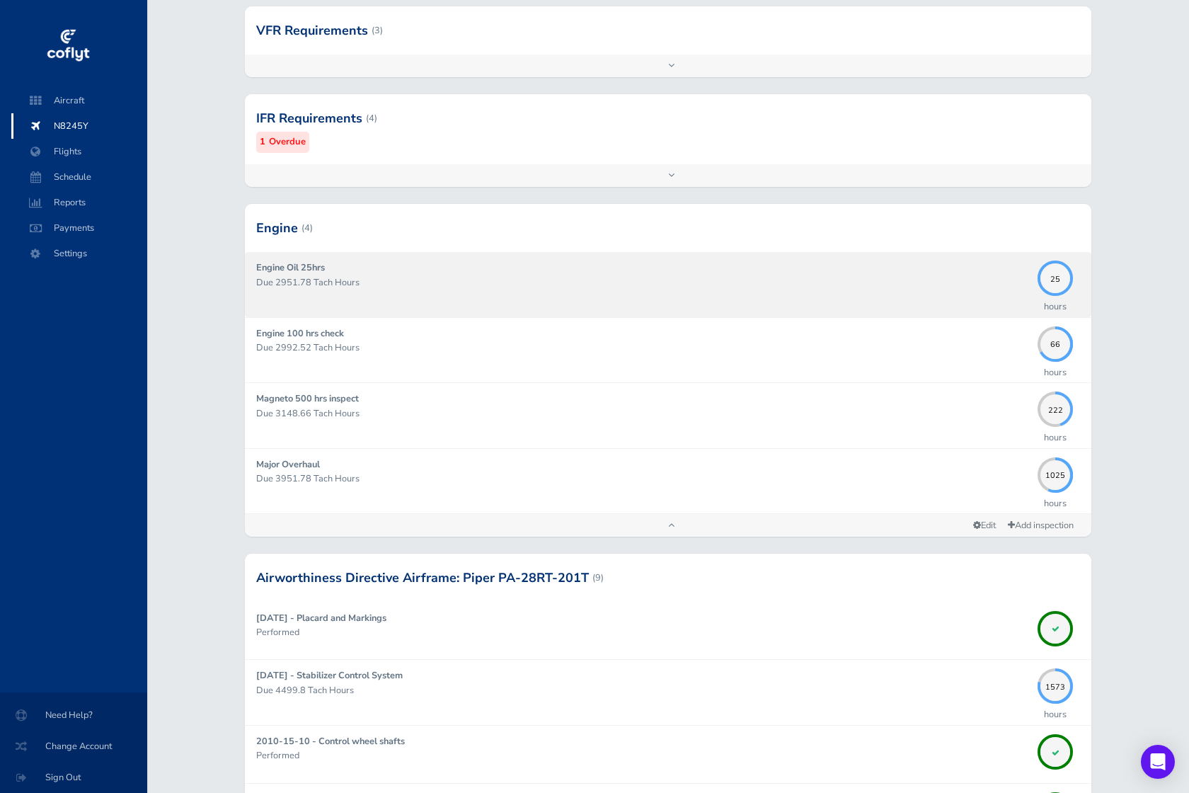
click at [742, 294] on div "Engine Oil 25hrs Due 2951.78 Tach Hours" at bounding box center [643, 283] width 775 height 47
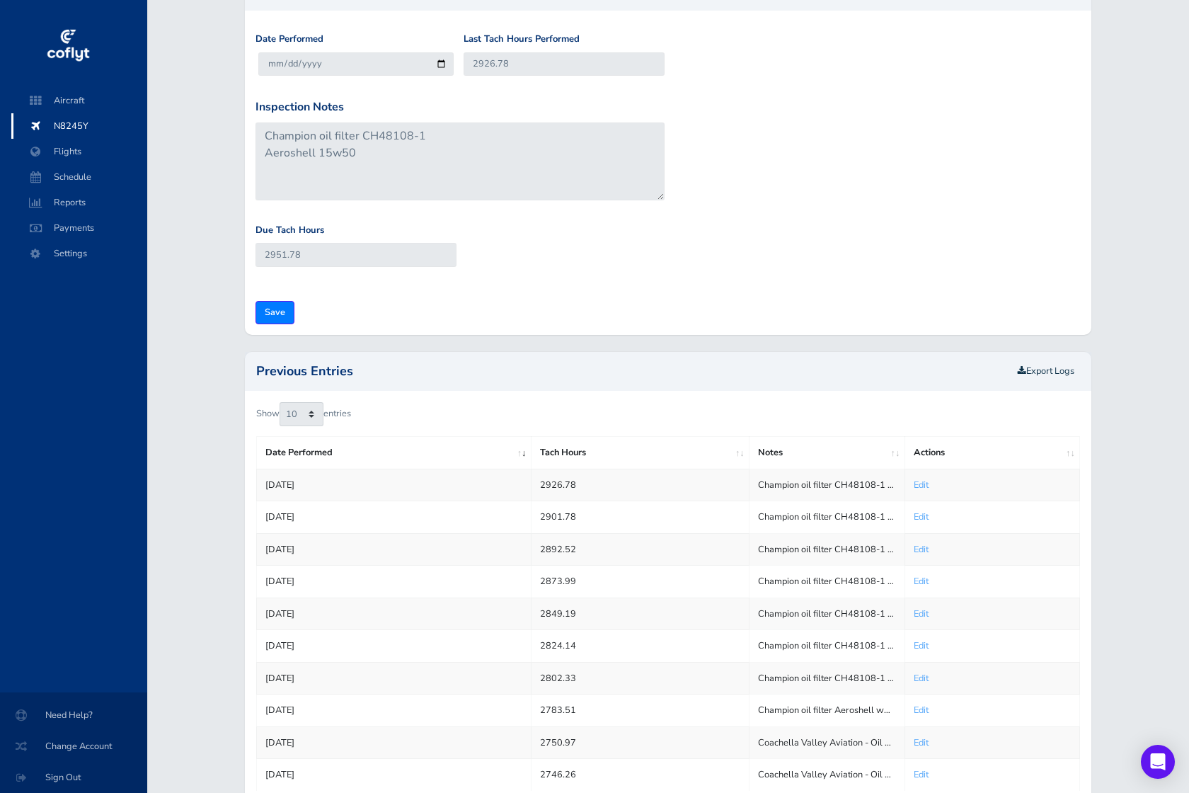
scroll to position [236, 0]
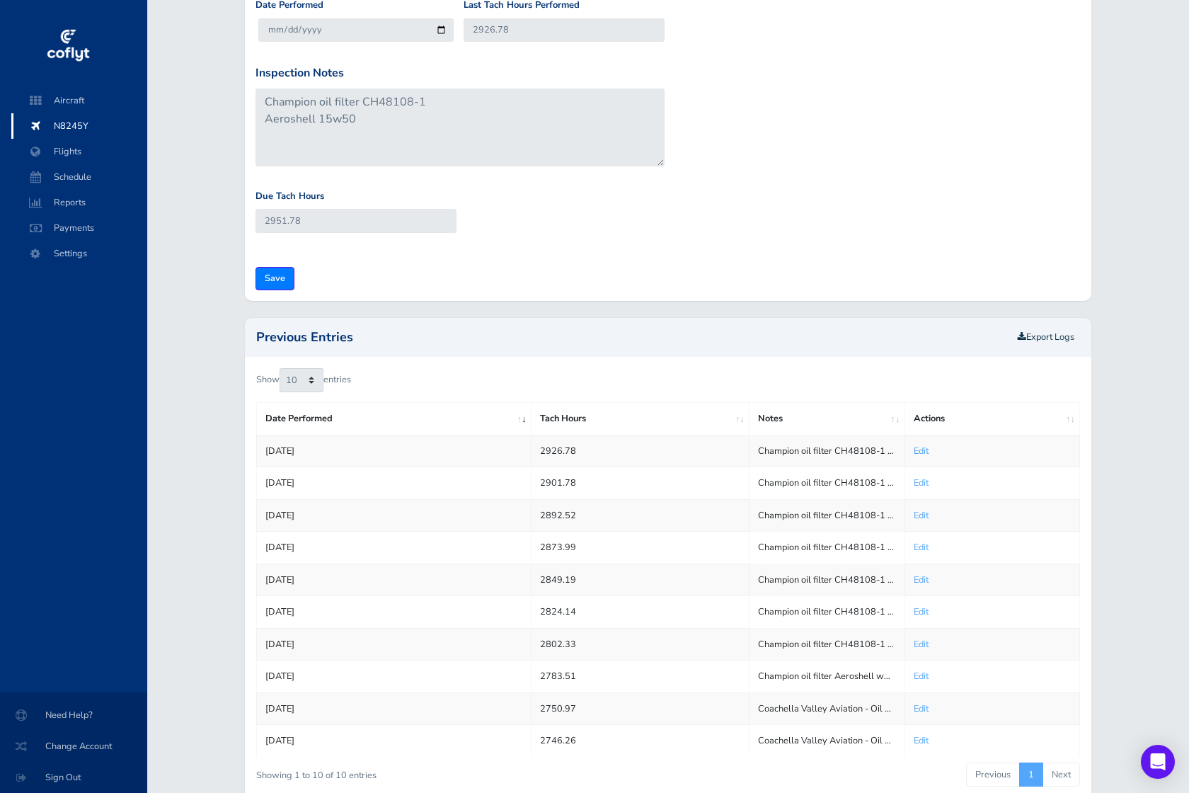
click at [928, 447] on link "Edit" at bounding box center [921, 451] width 15 height 13
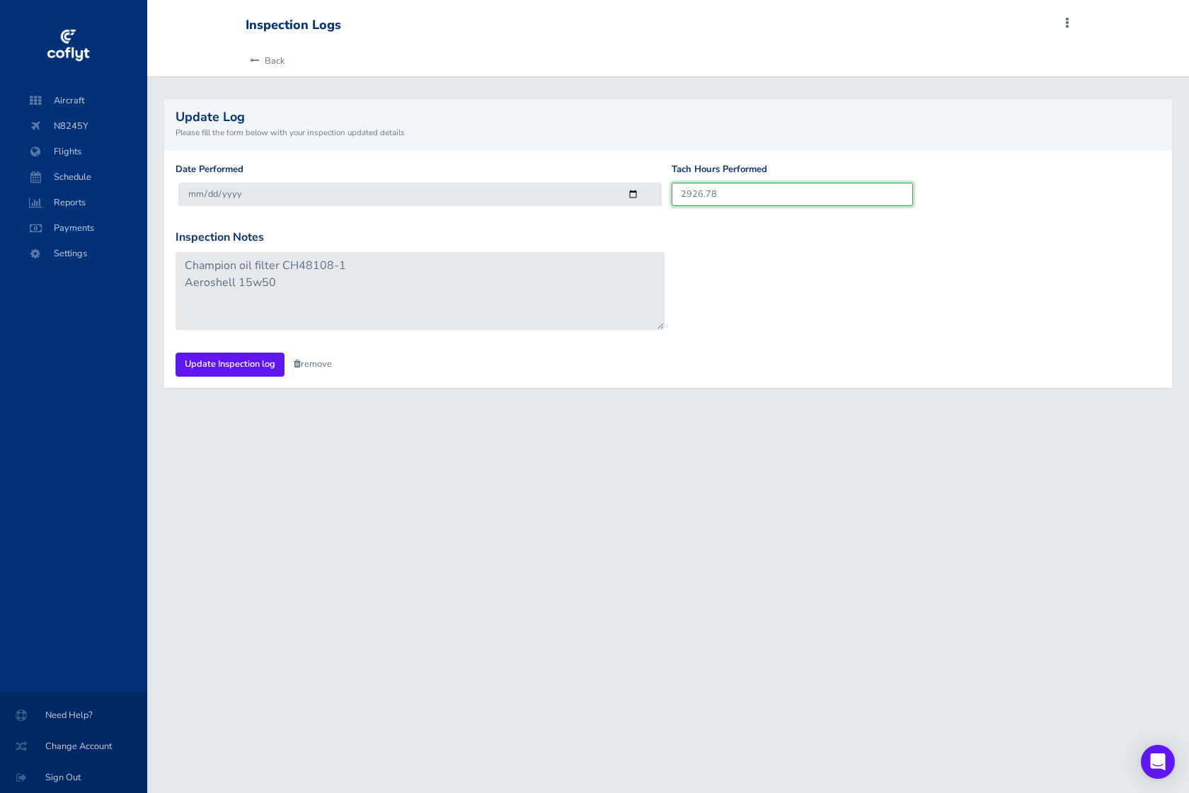
click at [711, 192] on input "2926.78" at bounding box center [792, 194] width 241 height 23
drag, startPoint x: 718, startPoint y: 193, endPoint x: 702, endPoint y: 212, distance: 24.1
click at [706, 195] on input "2926.78" at bounding box center [792, 194] width 241 height 23
click at [702, 248] on div "Inspection Notes Champion oil filter CH48108-1 Aeroshell 15w50" at bounding box center [668, 291] width 992 height 125
click at [264, 63] on link "Back" at bounding box center [265, 60] width 39 height 31
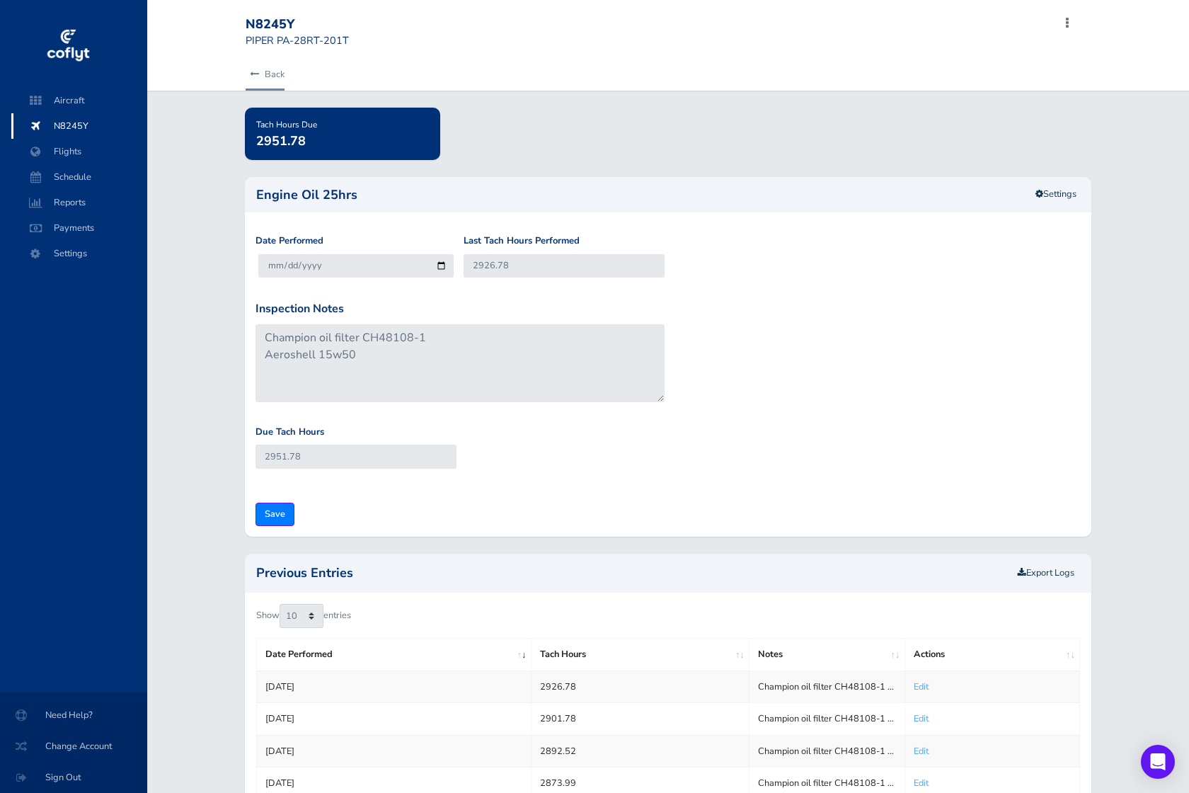
click at [260, 85] on link "Back" at bounding box center [265, 74] width 39 height 31
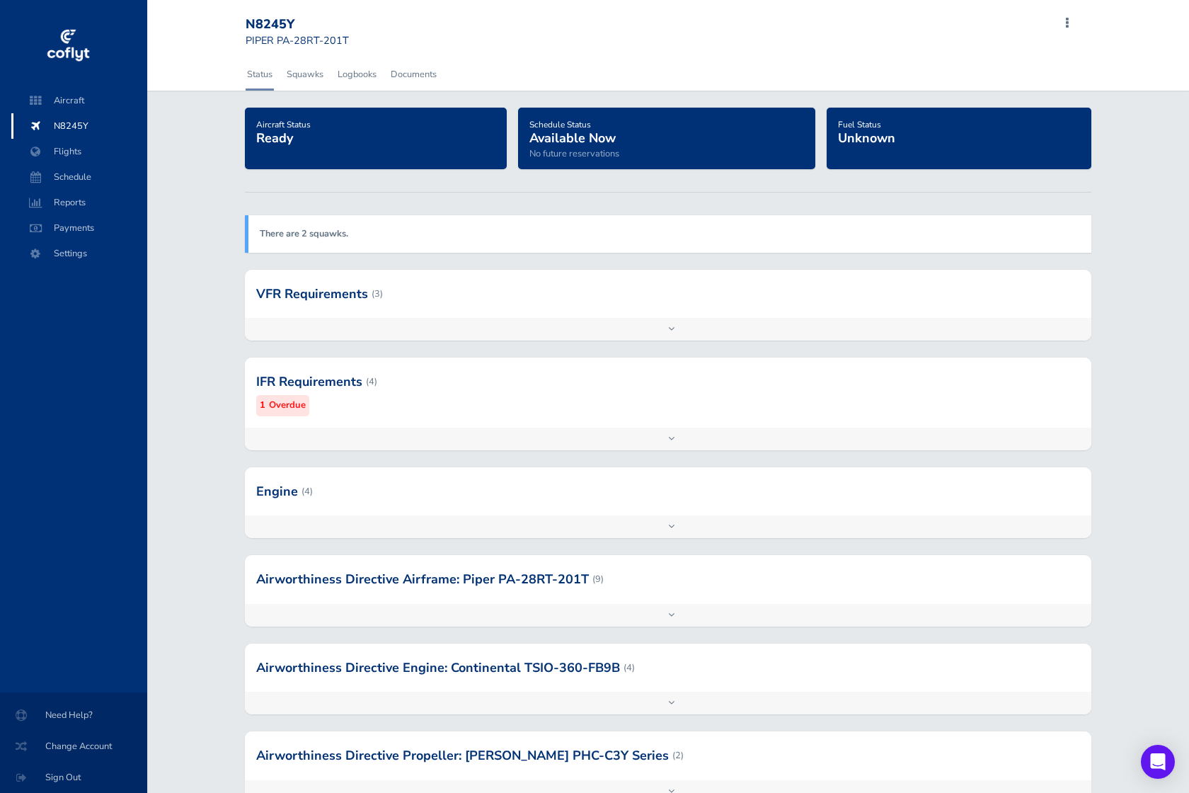
click at [607, 326] on div "Add inspection Edit" at bounding box center [668, 329] width 847 height 23
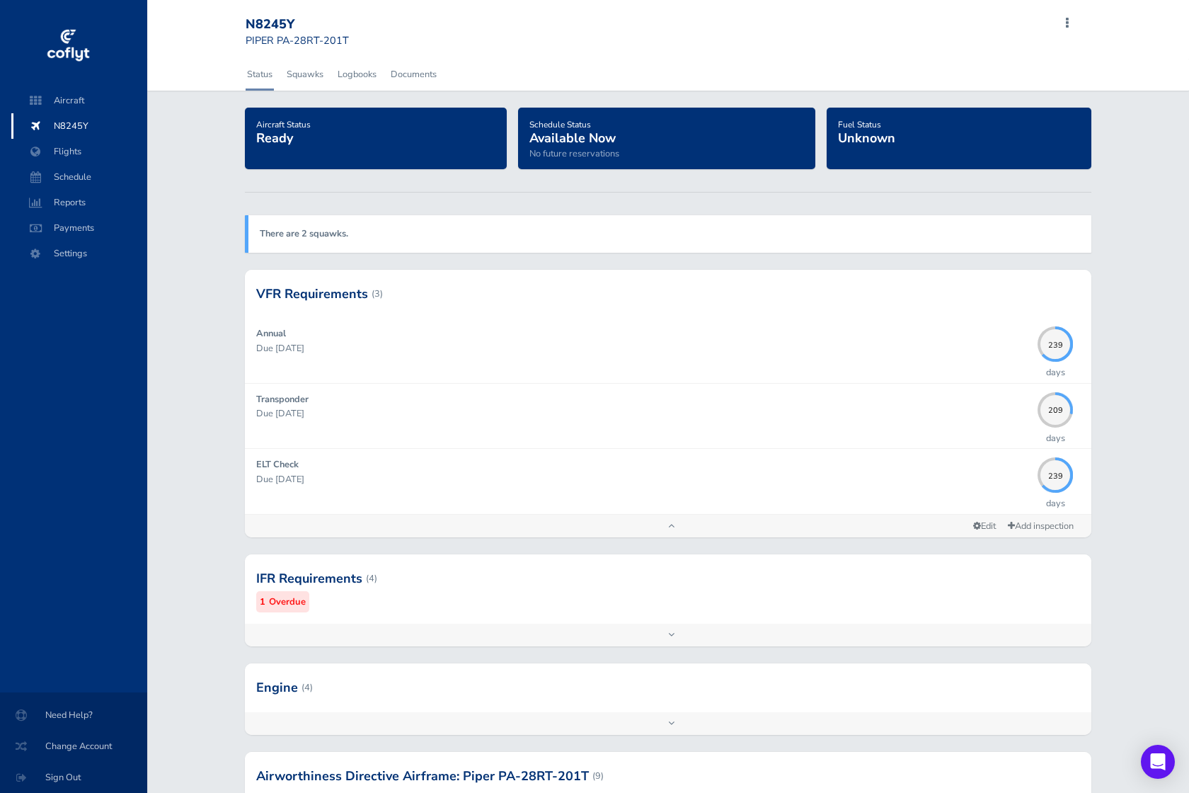
click at [177, 310] on div "Aircraft Status Ready Schedule Status Available Now No future reservations Fuel…" at bounding box center [668, 606] width 1042 height 997
click at [677, 529] on div "Add inspection Edit" at bounding box center [668, 526] width 847 height 23
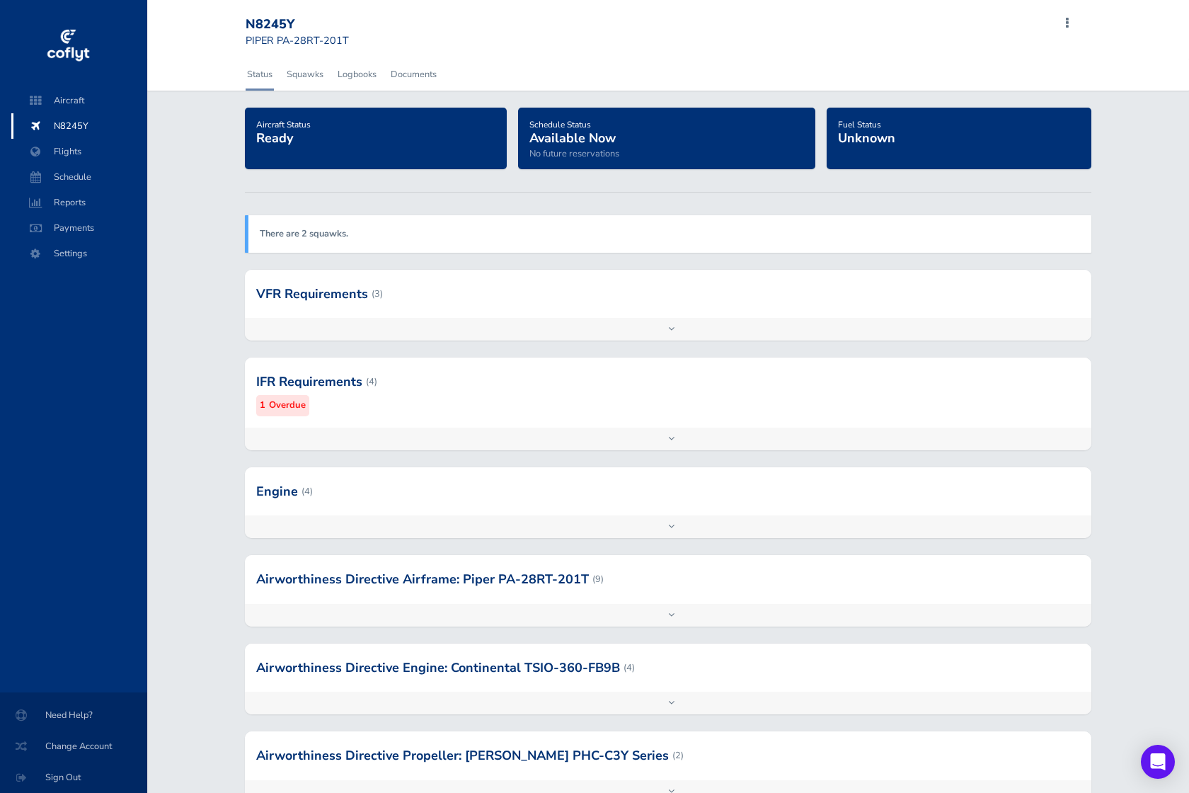
click at [670, 428] on div "Add inspection Edit" at bounding box center [668, 439] width 847 height 23
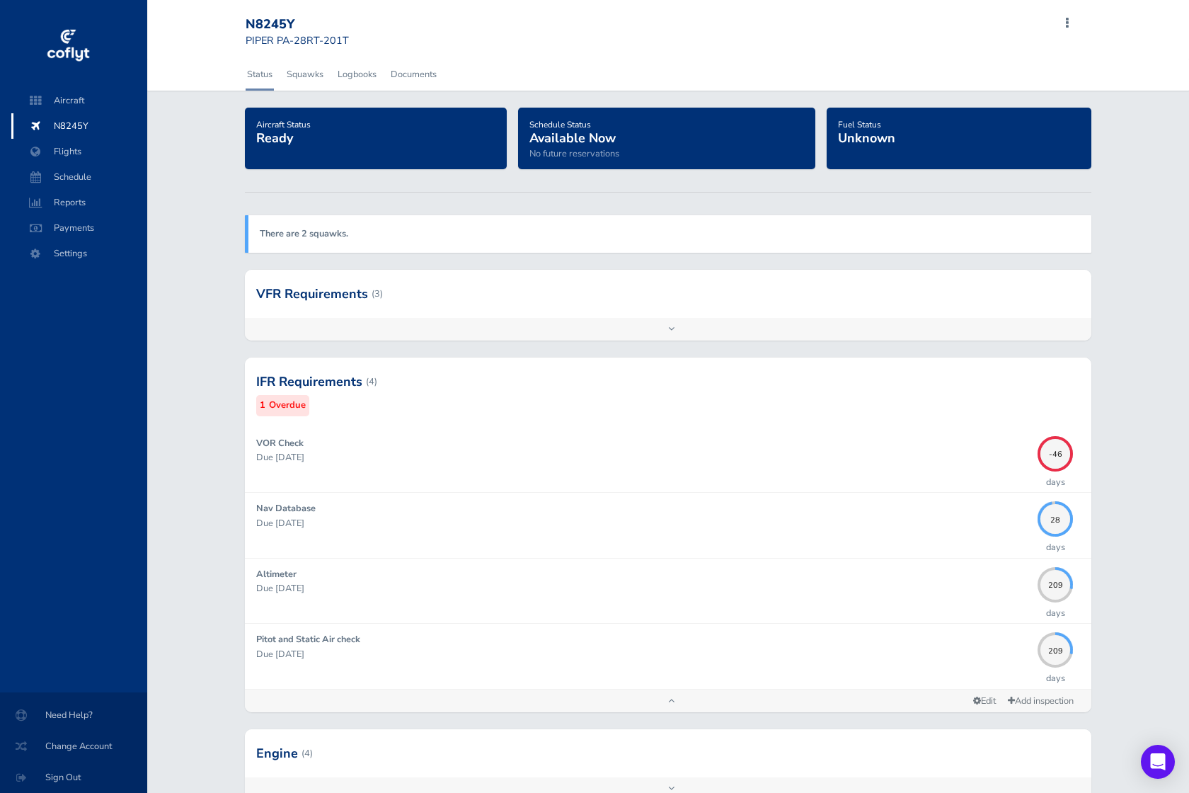
click at [191, 346] on div "Aircraft Status Ready Schedule Status Available Now No future reservations Fuel…" at bounding box center [668, 639] width 1042 height 1062
click at [69, 148] on span "Flights" at bounding box center [79, 151] width 108 height 25
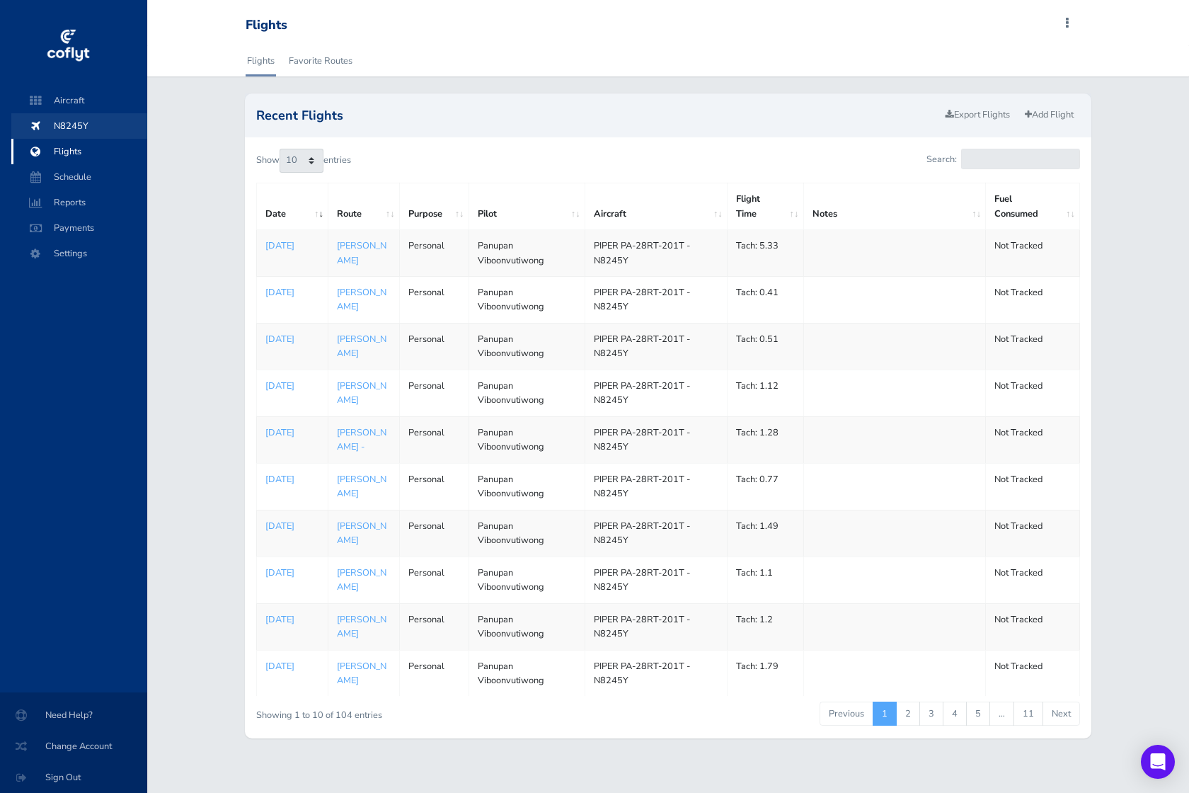
click at [82, 132] on span "N8245Y" at bounding box center [79, 125] width 108 height 25
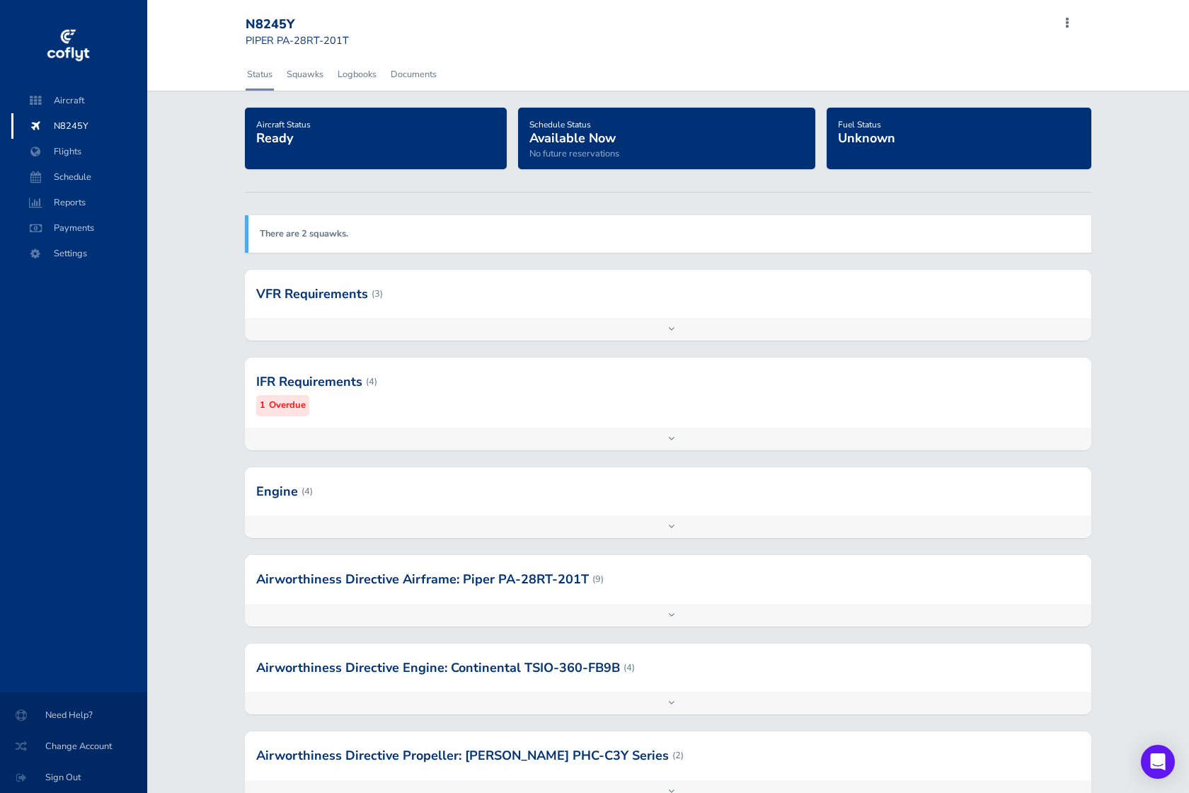
click at [688, 538] on div "Engine (4) Engine Oil 25hrs Due 2951.78 Tach Hours 25 hours Engine 100 hrs chec…" at bounding box center [668, 511] width 869 height 88
click at [689, 529] on div "Add inspection Edit" at bounding box center [668, 526] width 847 height 23
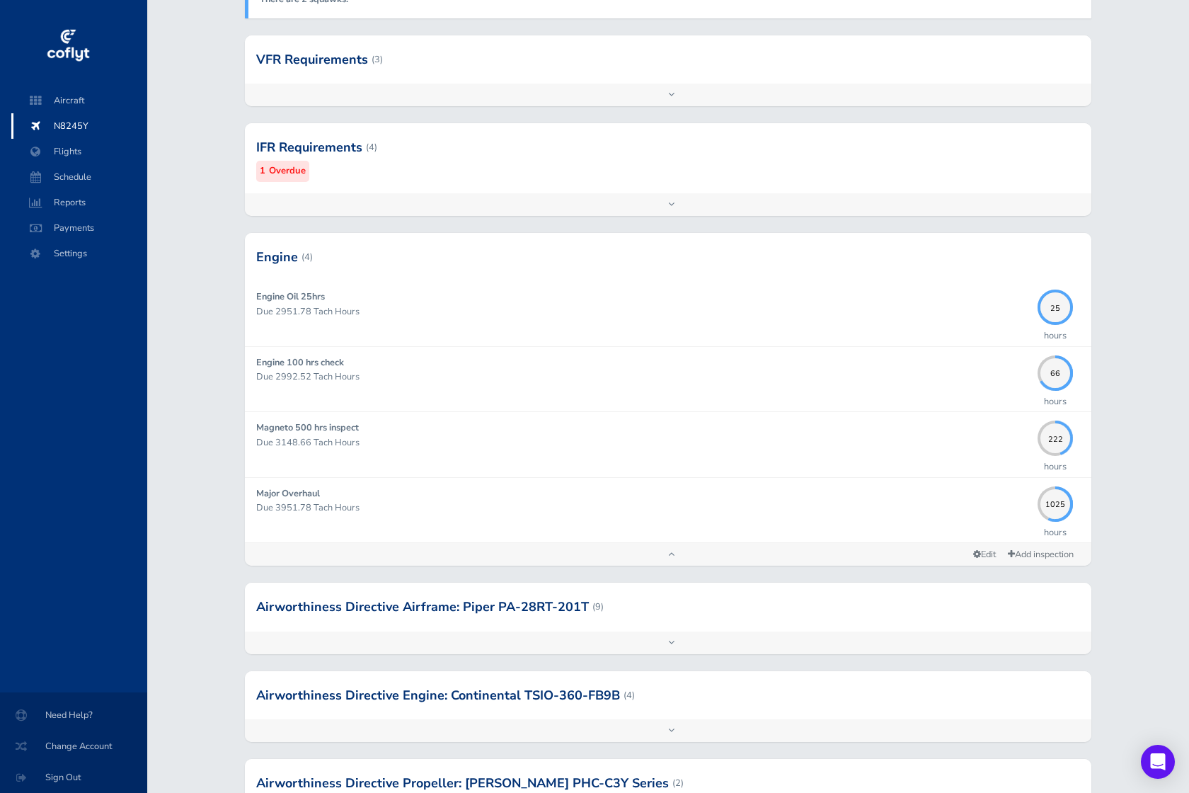
scroll to position [234, 0]
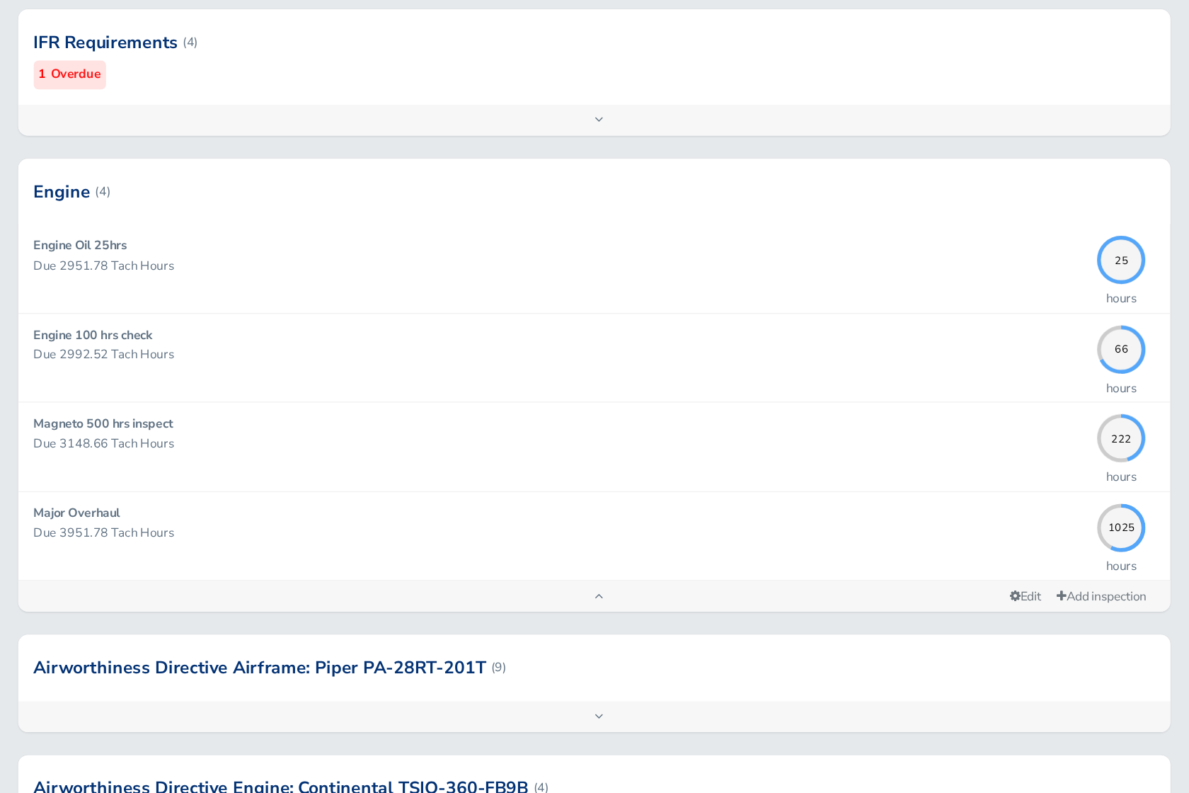
click at [764, 219] on div "IFR Requirements (4) 1 Overdue VOR Check Due [DATE] -46 days Nav Database Due […" at bounding box center [668, 177] width 869 height 109
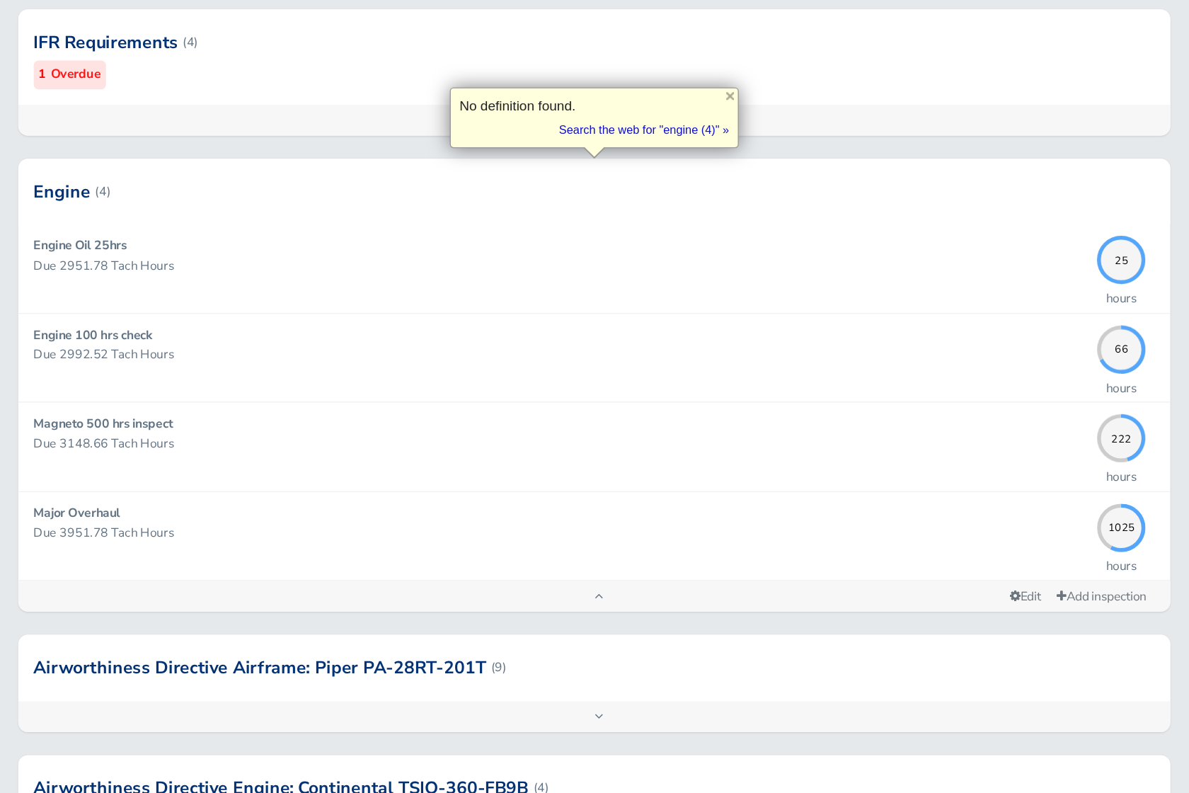
click at [794, 226] on div "IFR Requirements (4) 1 Overdue VOR Check Due [DATE] -46 days Nav Database Due […" at bounding box center [668, 177] width 869 height 109
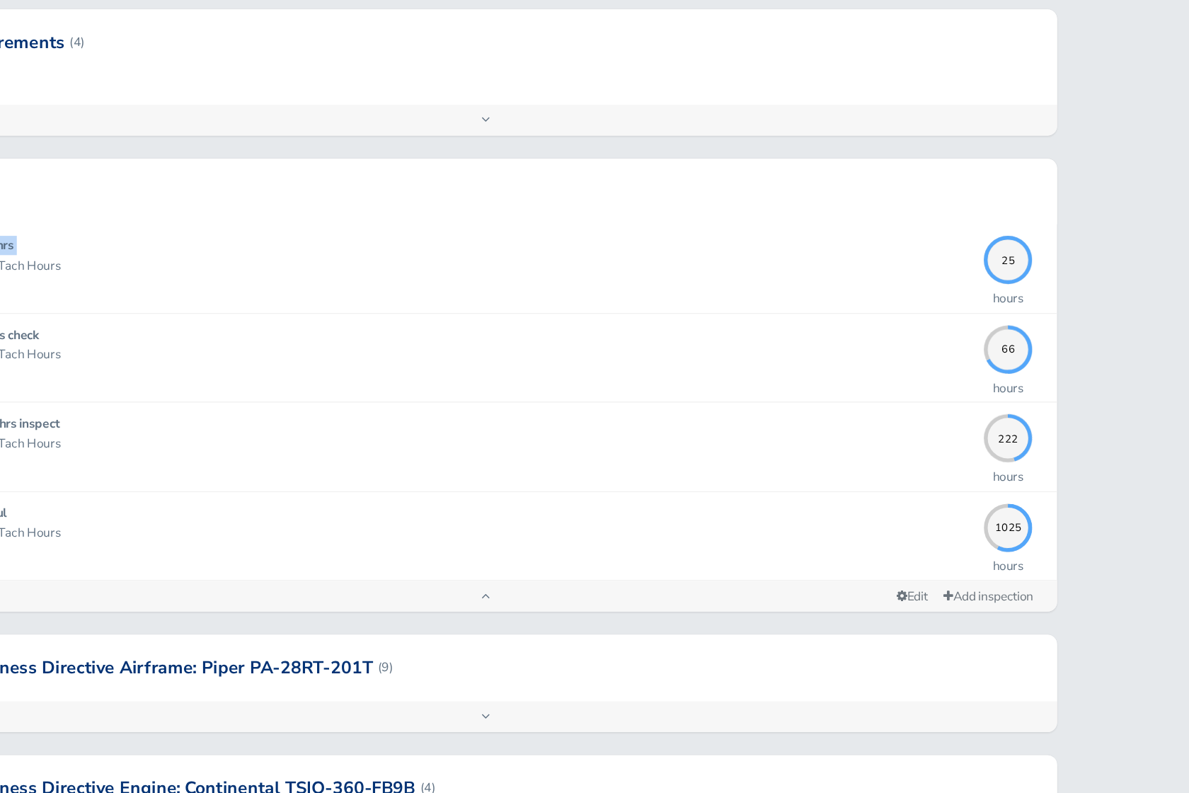
click at [1126, 239] on div "Aircraft Status Ready Schedule Status Available Now No future reservations Fuel…" at bounding box center [668, 404] width 1042 height 1062
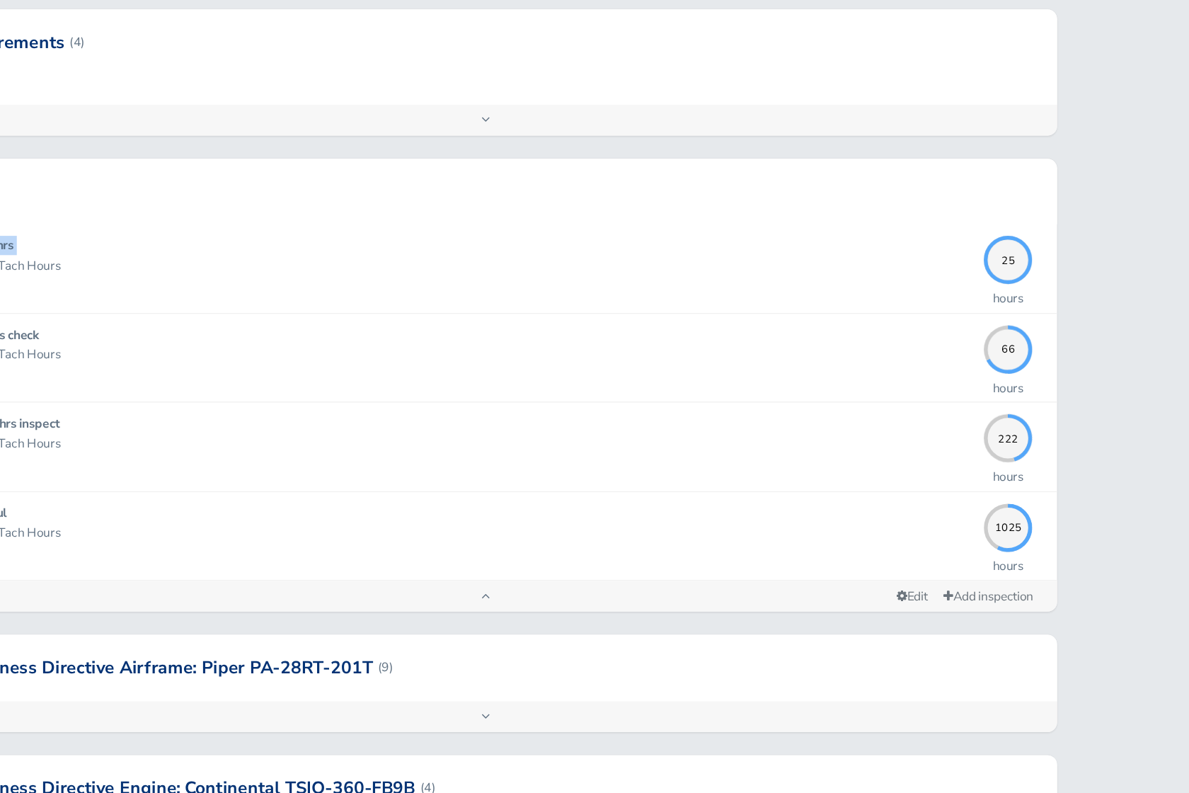
click at [1126, 239] on div "Aircraft Status Ready Schedule Status Available Now No future reservations Fuel…" at bounding box center [668, 404] width 1042 height 1062
click at [1122, 217] on div "Aircraft Status Ready Schedule Status Available Now No future reservations Fuel…" at bounding box center [668, 404] width 1042 height 1062
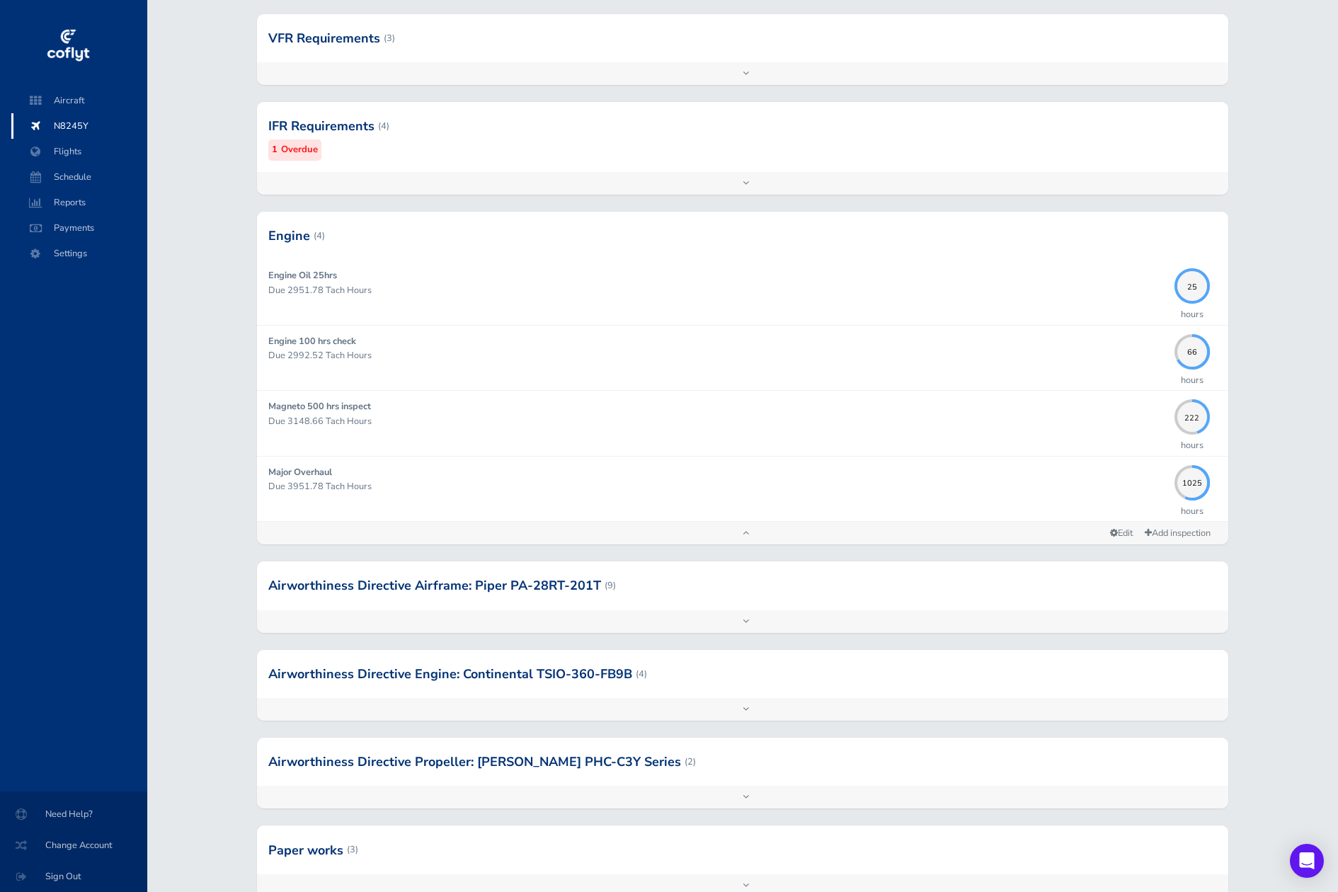
scroll to position [253, 0]
